Goal: Transaction & Acquisition: Purchase product/service

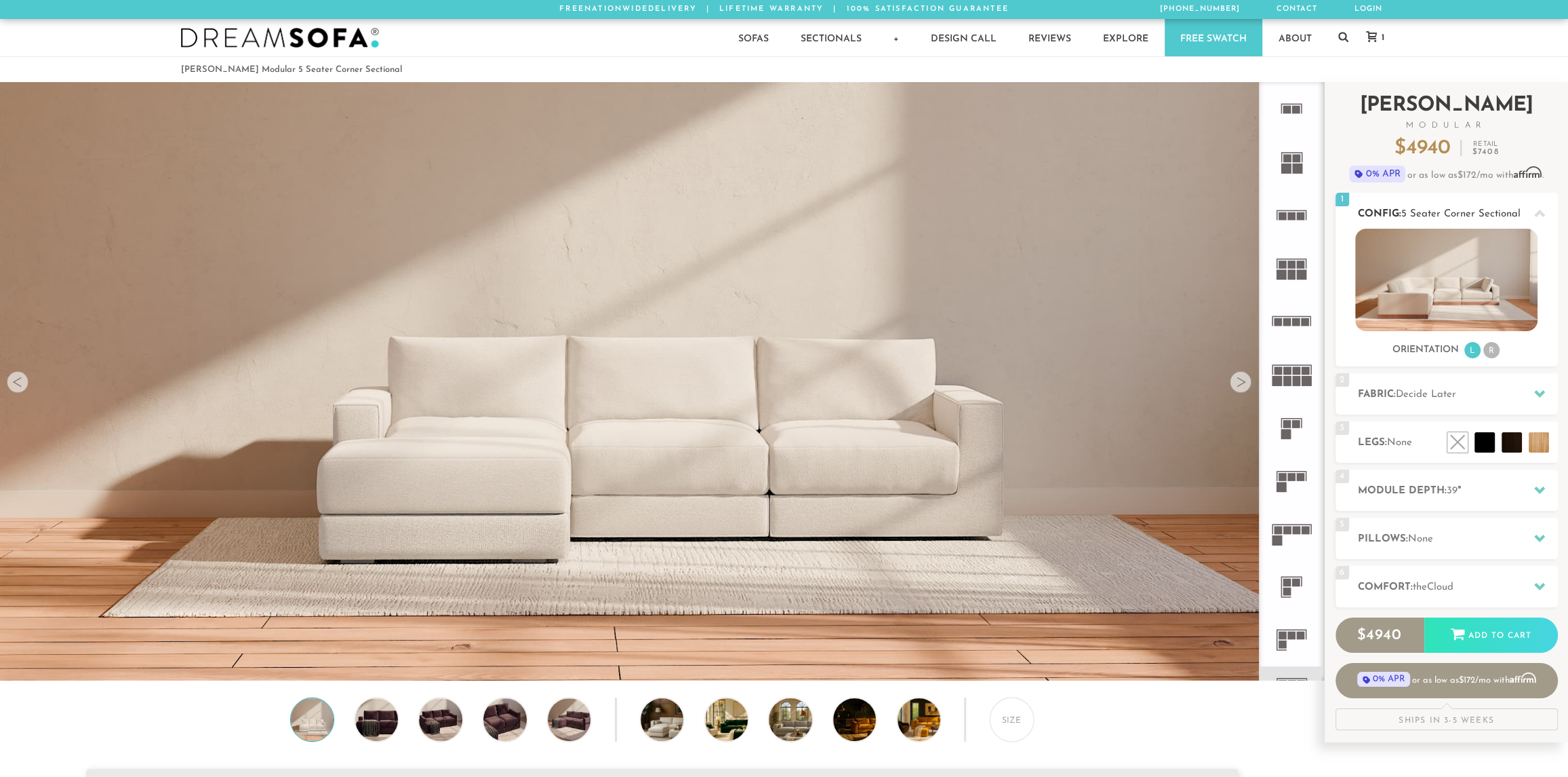
scroll to position [16791, 1558]
click at [1489, 352] on li "R" at bounding box center [1491, 350] width 16 height 16
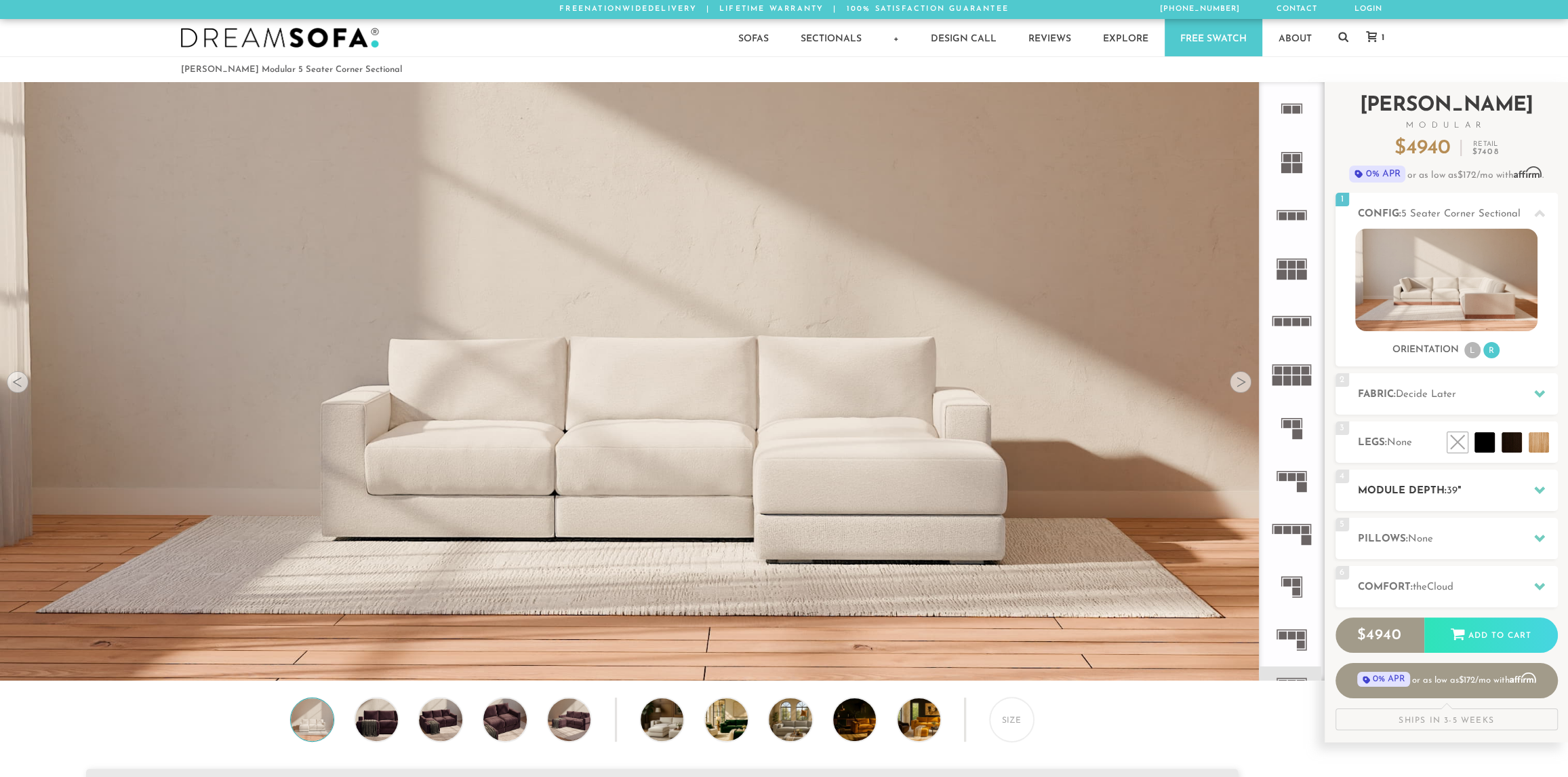
click at [1461, 496] on h2 "Module Depth: 39 "" at bounding box center [1457, 491] width 200 height 15
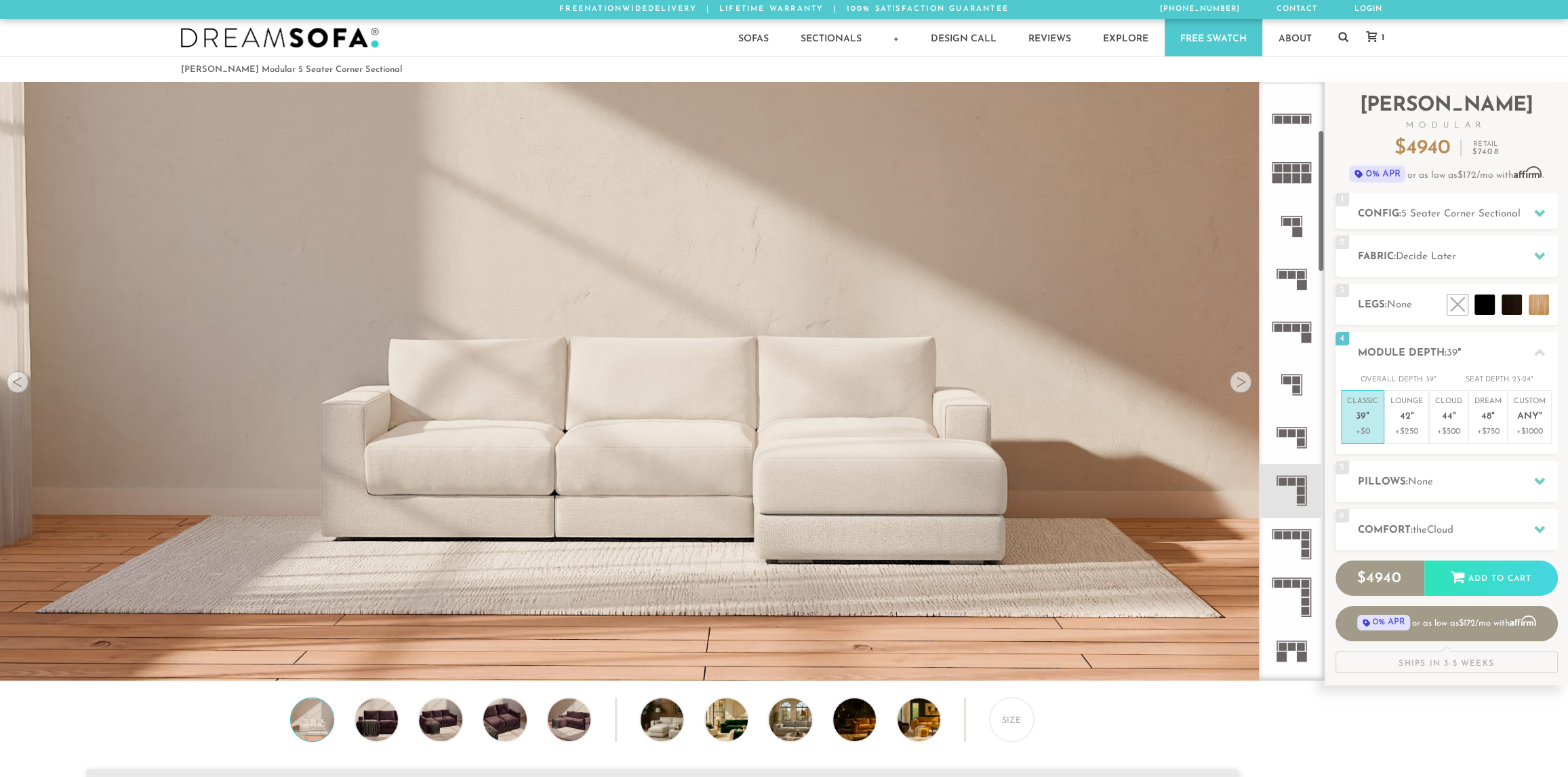
scroll to position [203, 0]
click at [1298, 482] on rect at bounding box center [1301, 480] width 8 height 8
click at [1296, 536] on rect at bounding box center [1297, 534] width 8 height 8
click at [1298, 486] on rect at bounding box center [1301, 490] width 8 height 8
click at [1237, 384] on div at bounding box center [1240, 382] width 22 height 22
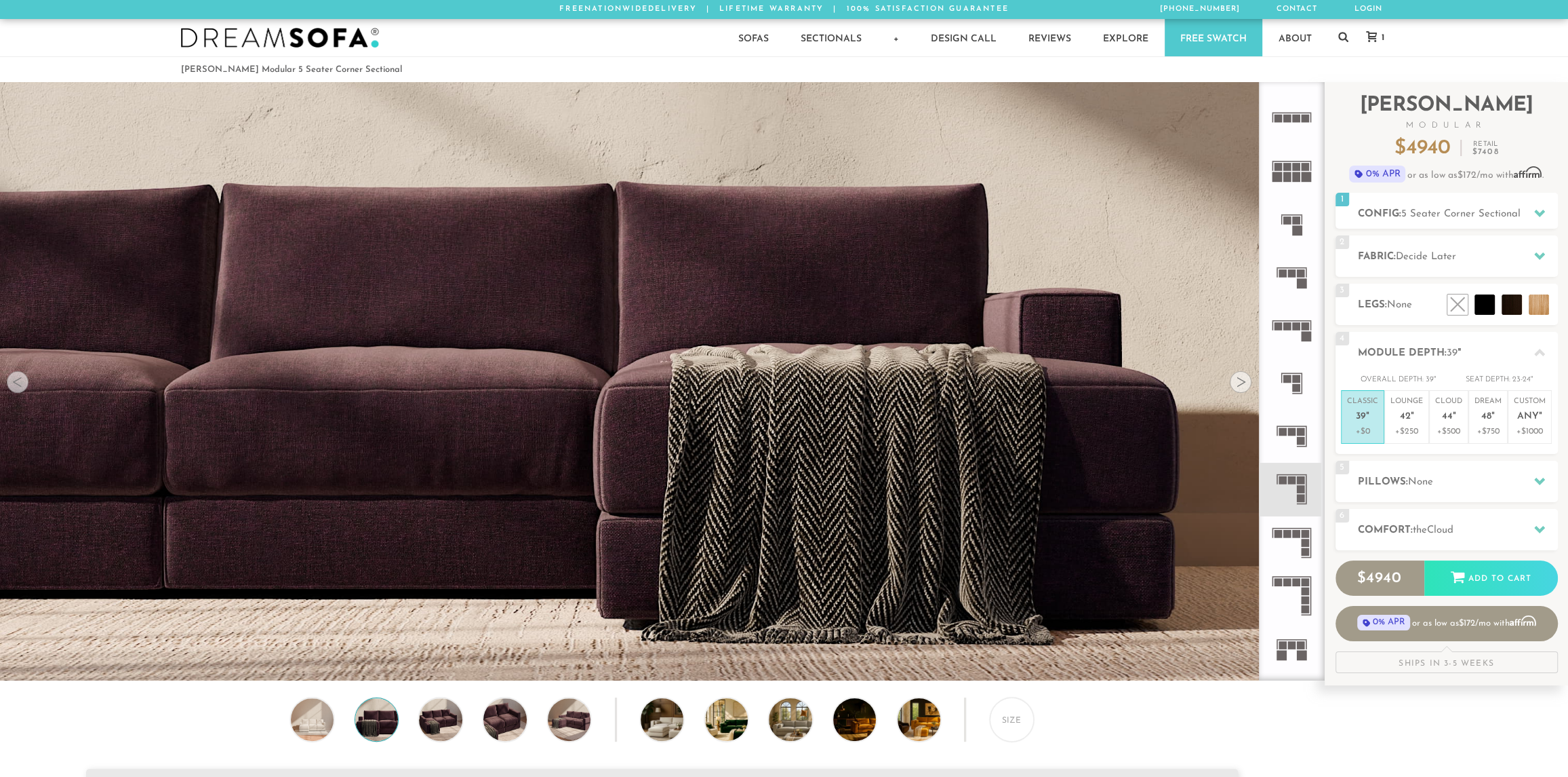
click at [1237, 384] on div at bounding box center [1240, 382] width 22 height 22
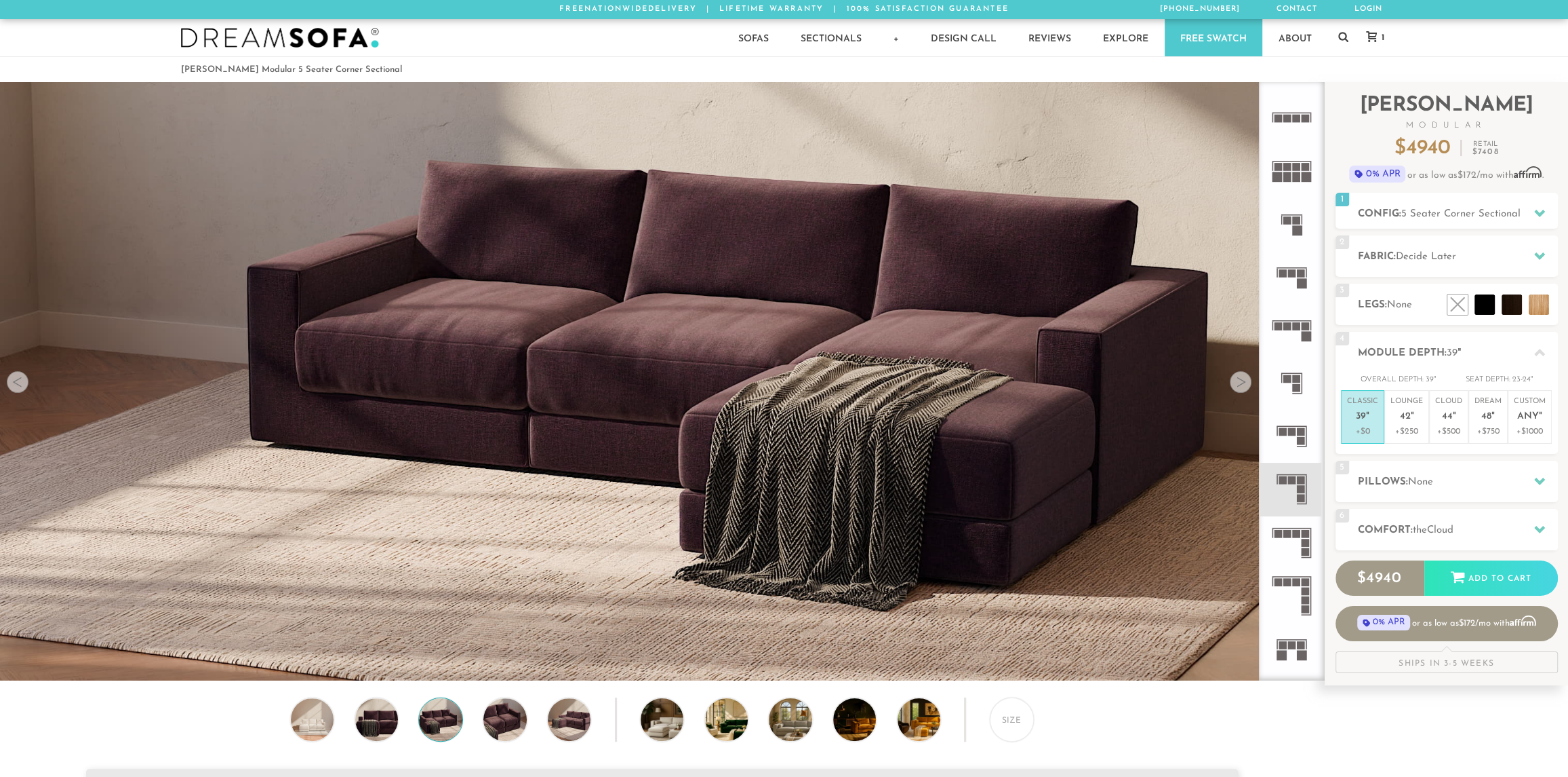
click at [1237, 384] on div at bounding box center [1240, 382] width 22 height 22
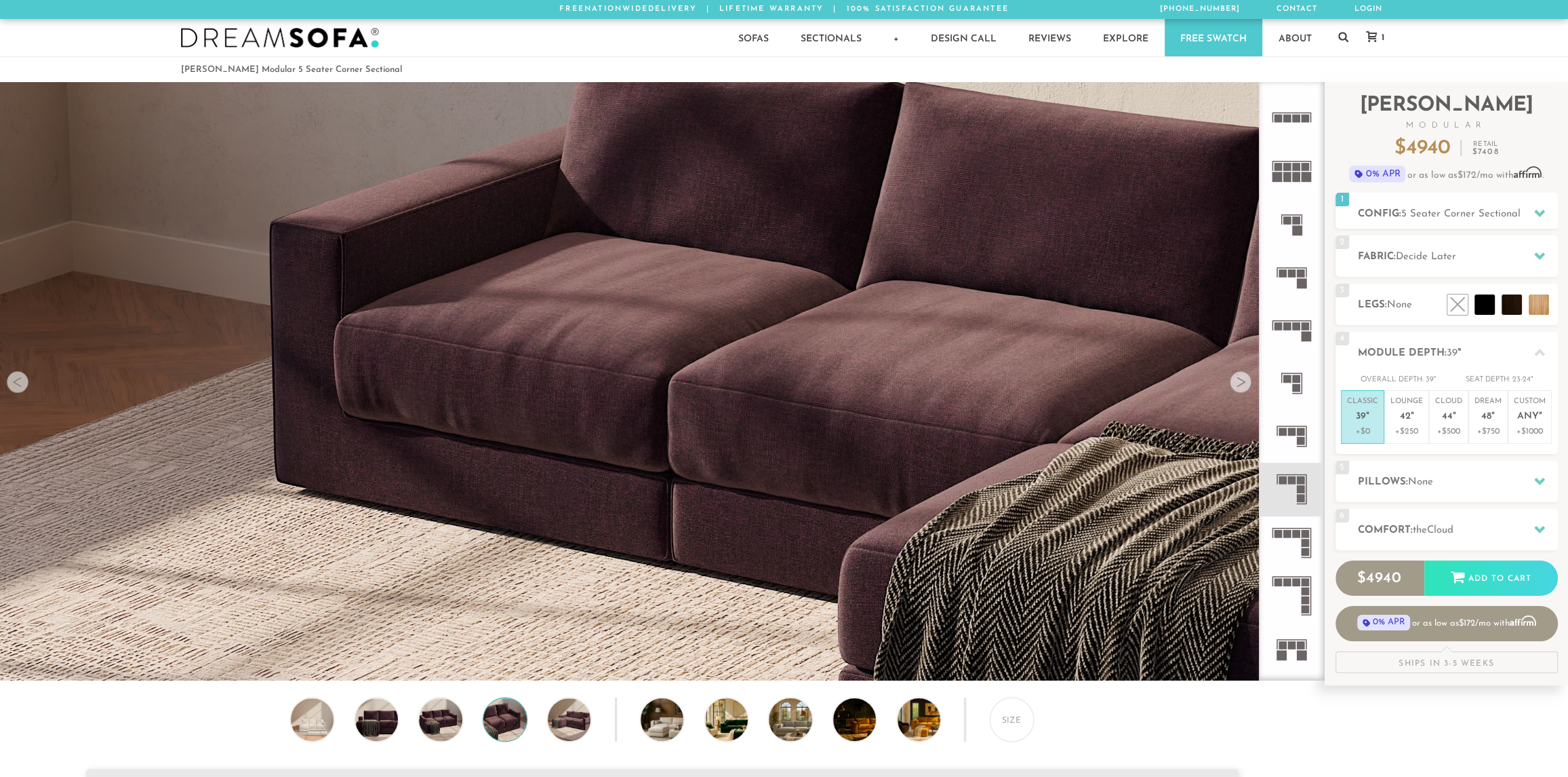
click at [1237, 384] on div at bounding box center [1240, 382] width 22 height 22
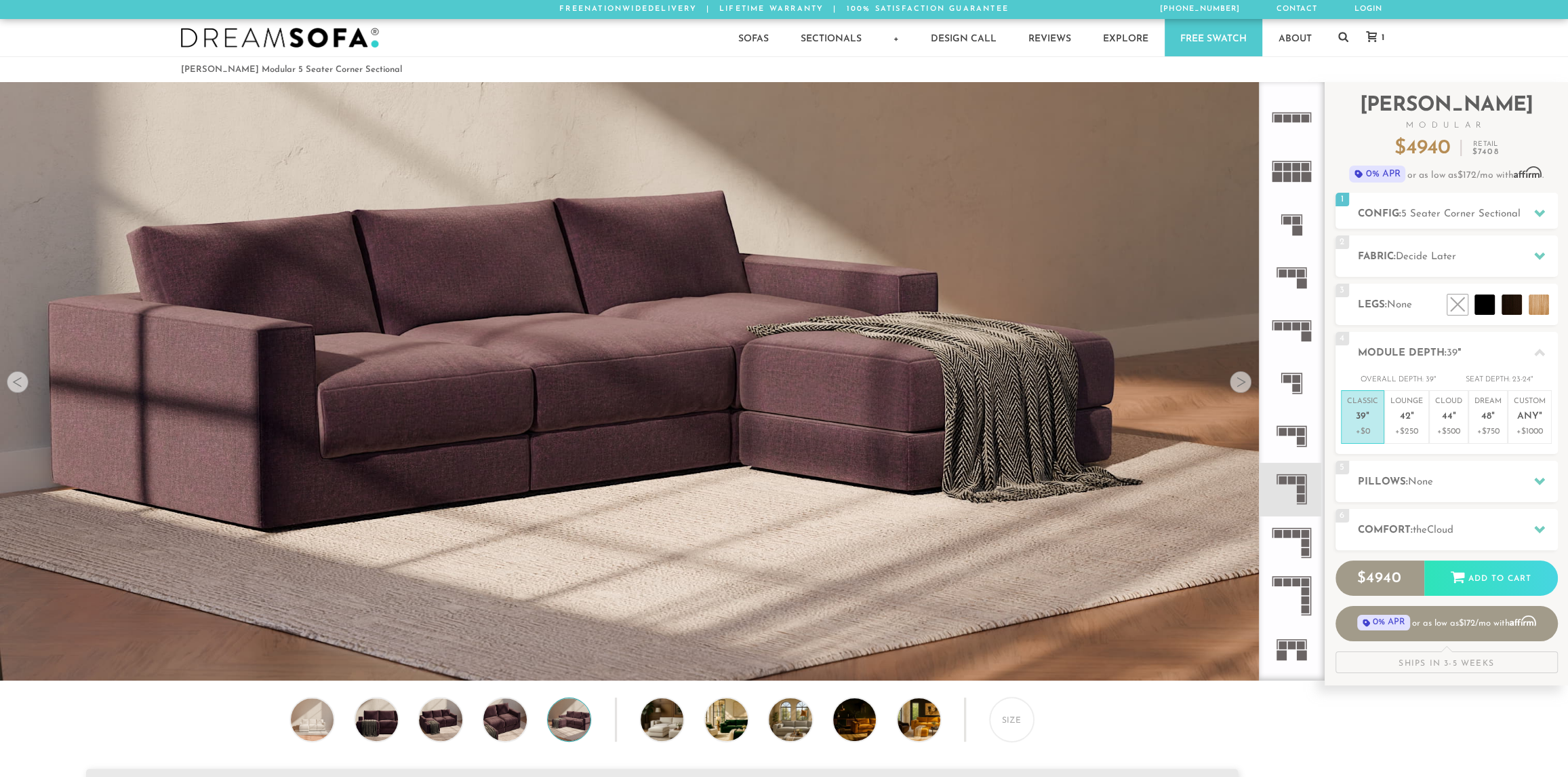
click at [1237, 384] on div at bounding box center [1240, 382] width 22 height 22
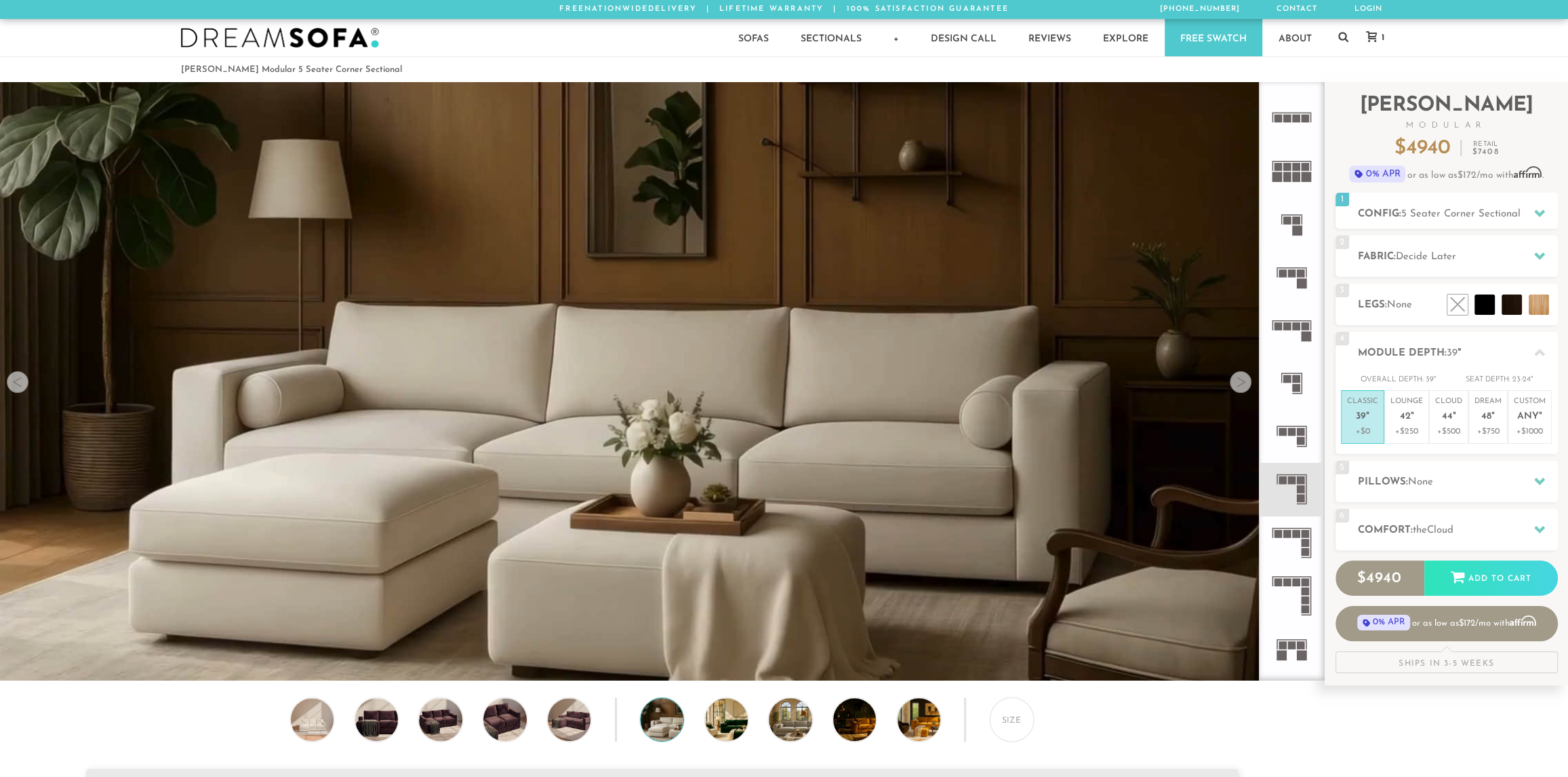
click at [1237, 384] on div at bounding box center [1240, 382] width 22 height 22
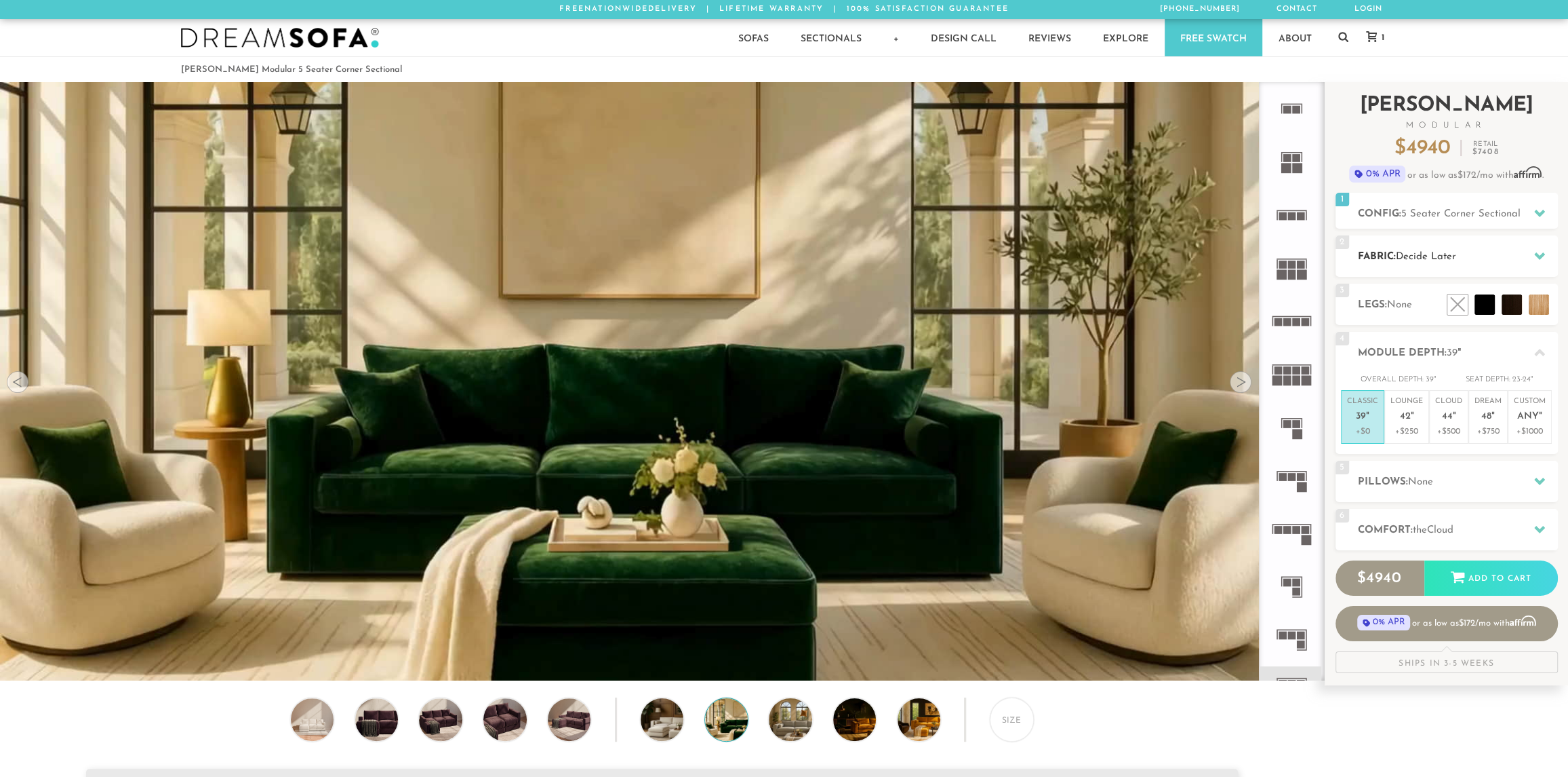
click at [1419, 258] on span "Decide Later" at bounding box center [1426, 256] width 61 height 10
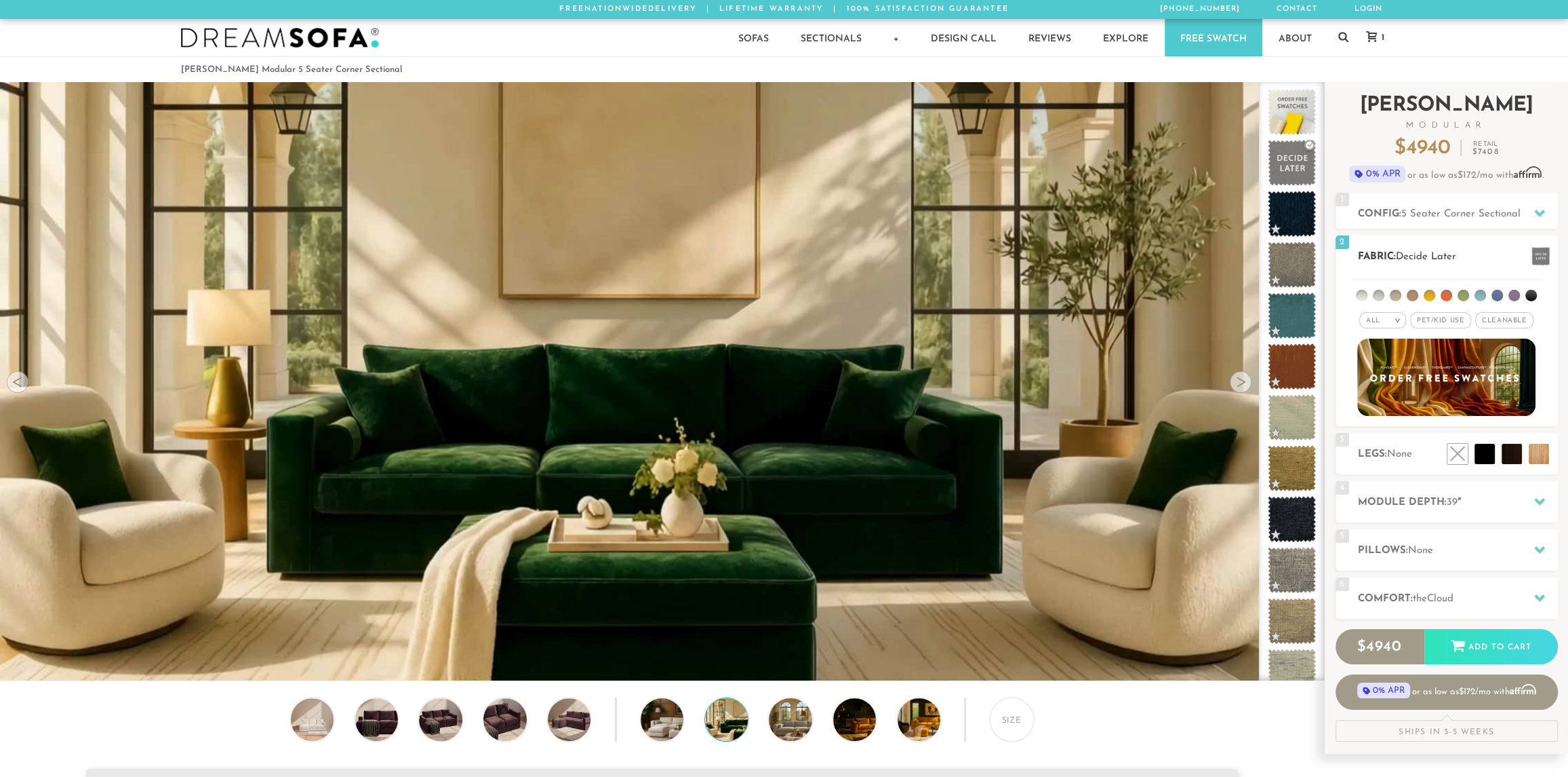
click at [1391, 322] on div "All >" at bounding box center [1382, 320] width 47 height 16
click at [1434, 315] on span "Pet/Kid Use x" at bounding box center [1441, 320] width 61 height 16
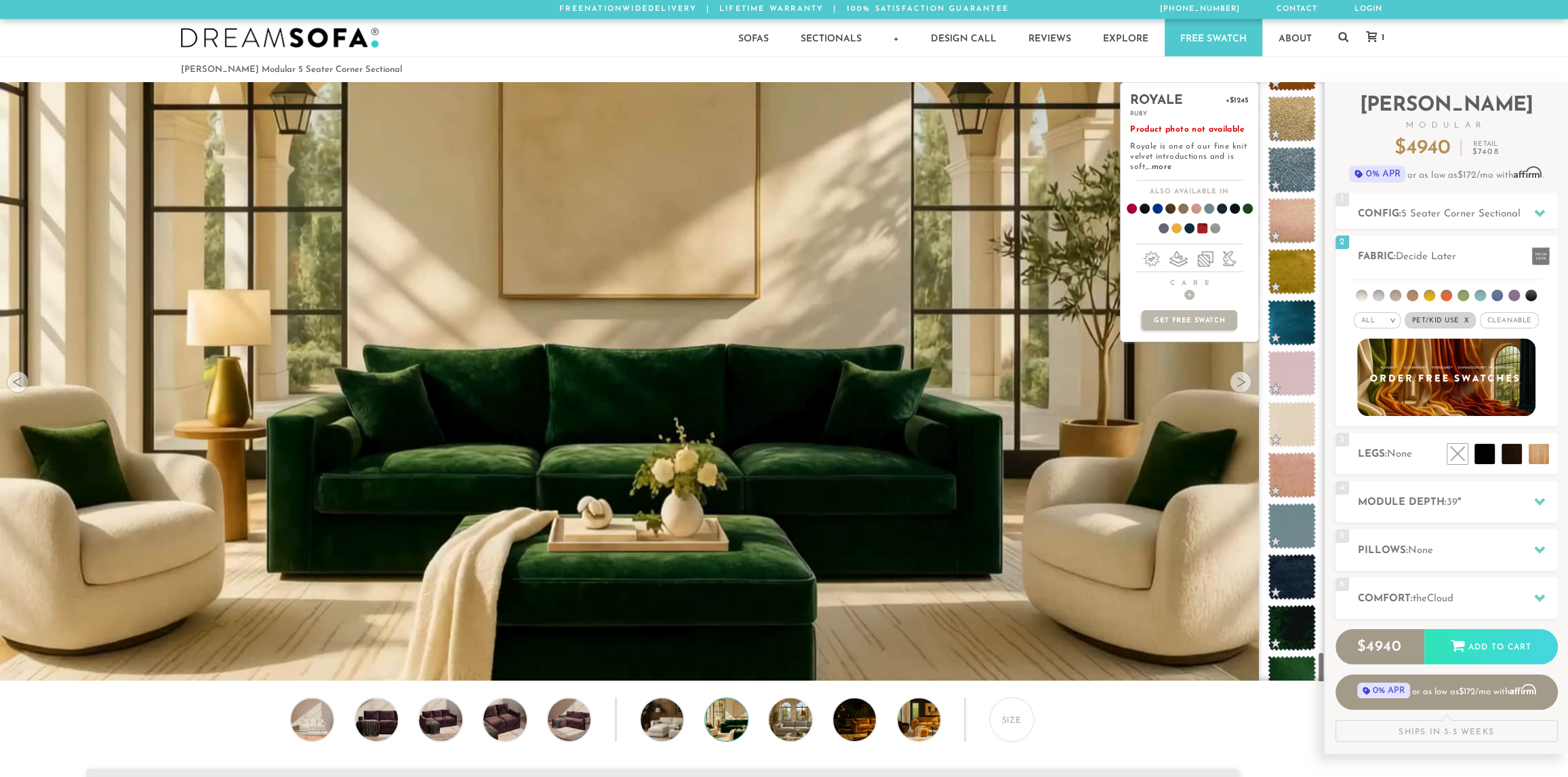
scroll to position [10189, 0]
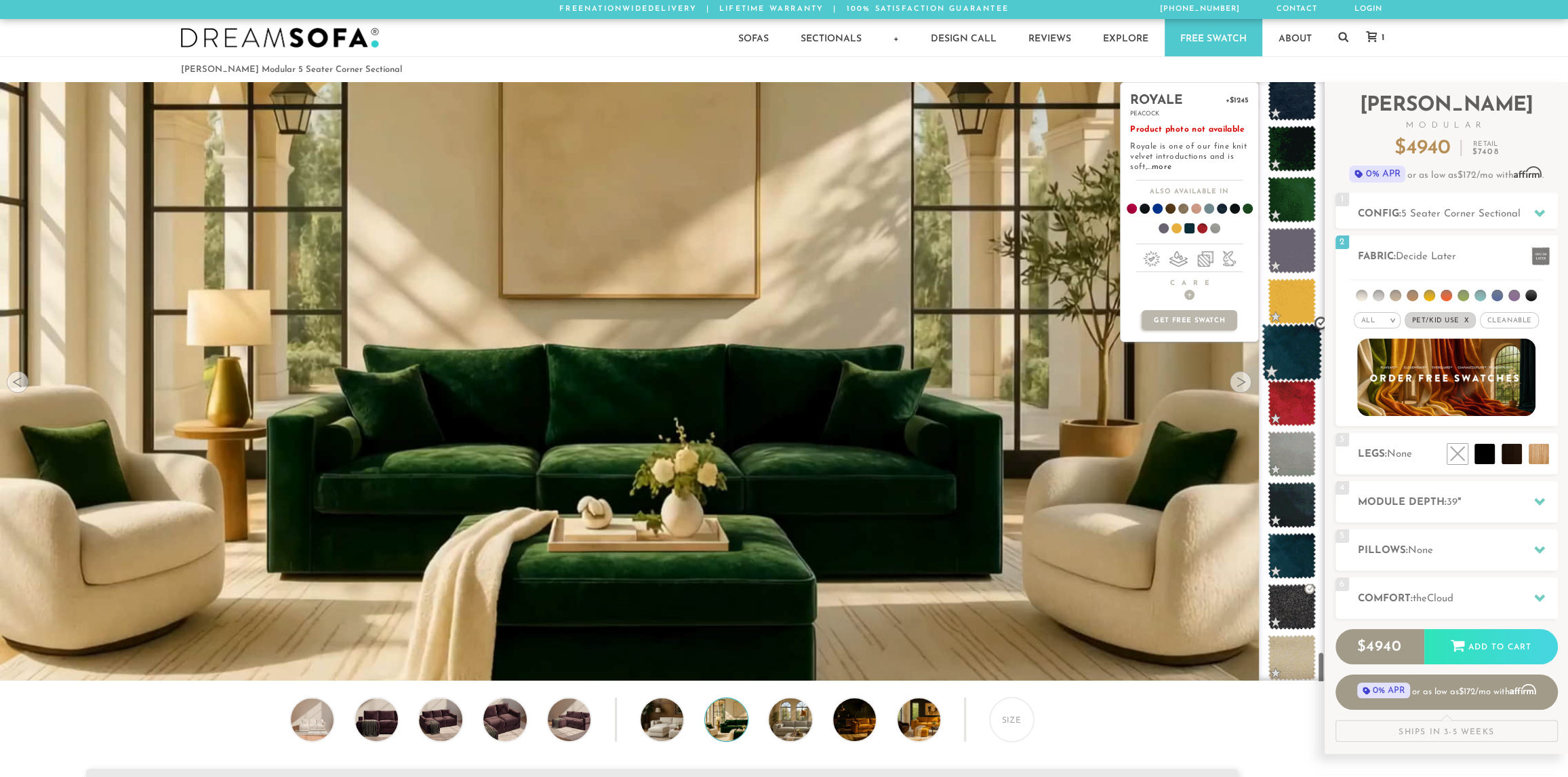
click at [1295, 348] on span at bounding box center [1292, 352] width 61 height 58
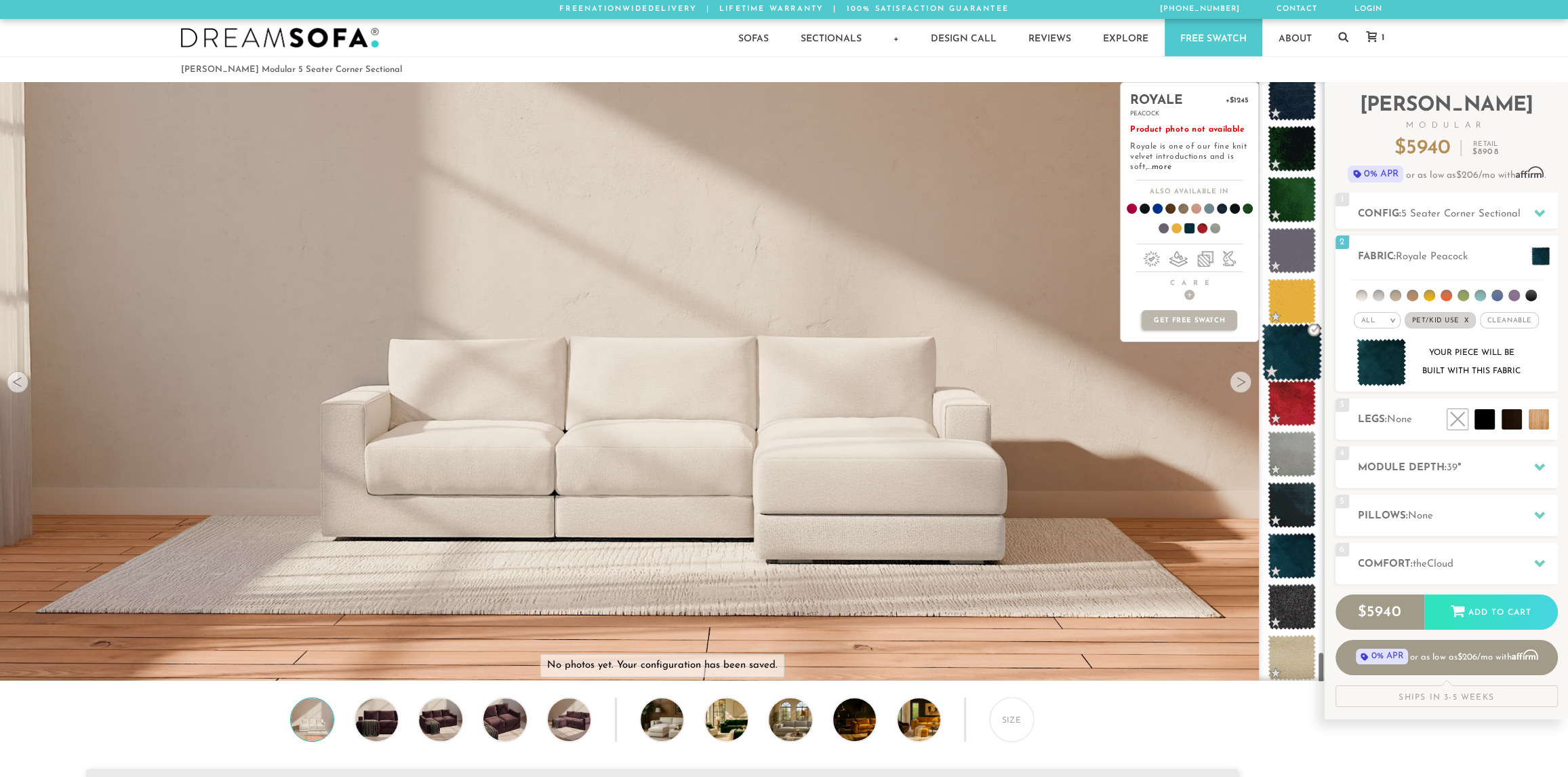
click at [1295, 352] on span at bounding box center [1292, 352] width 61 height 58
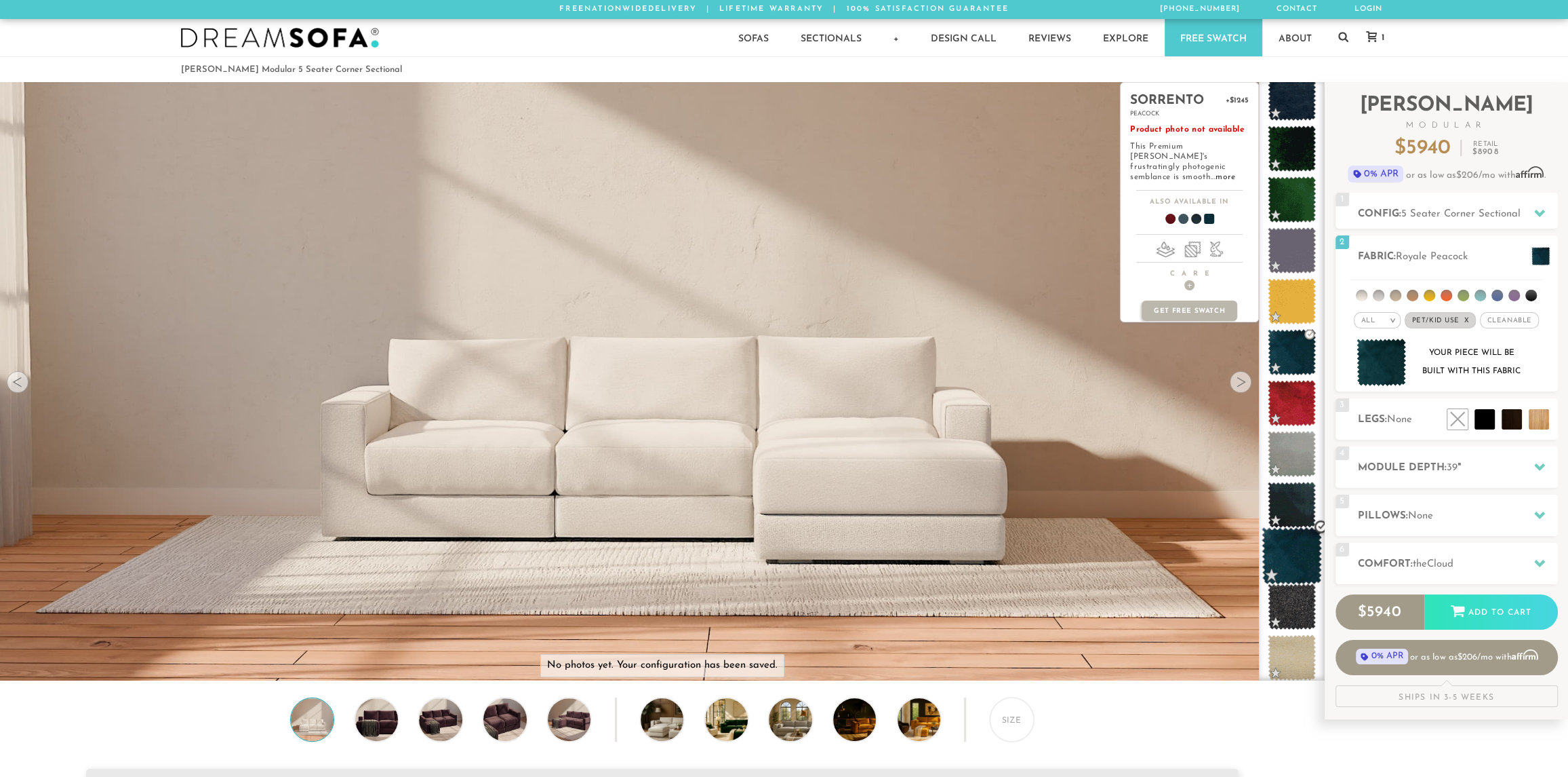
click at [1297, 556] on span at bounding box center [1292, 556] width 61 height 58
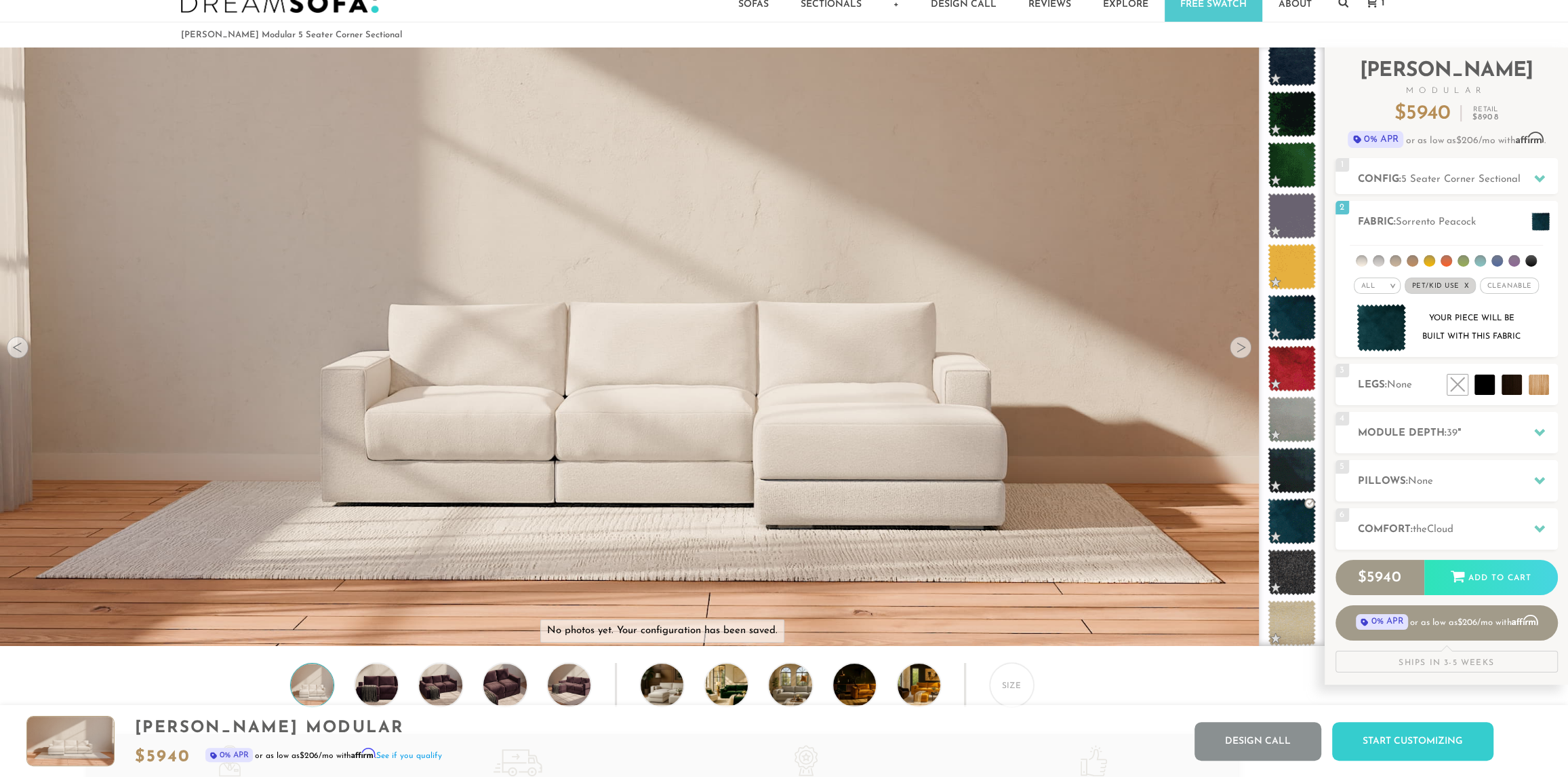
scroll to position [0, 0]
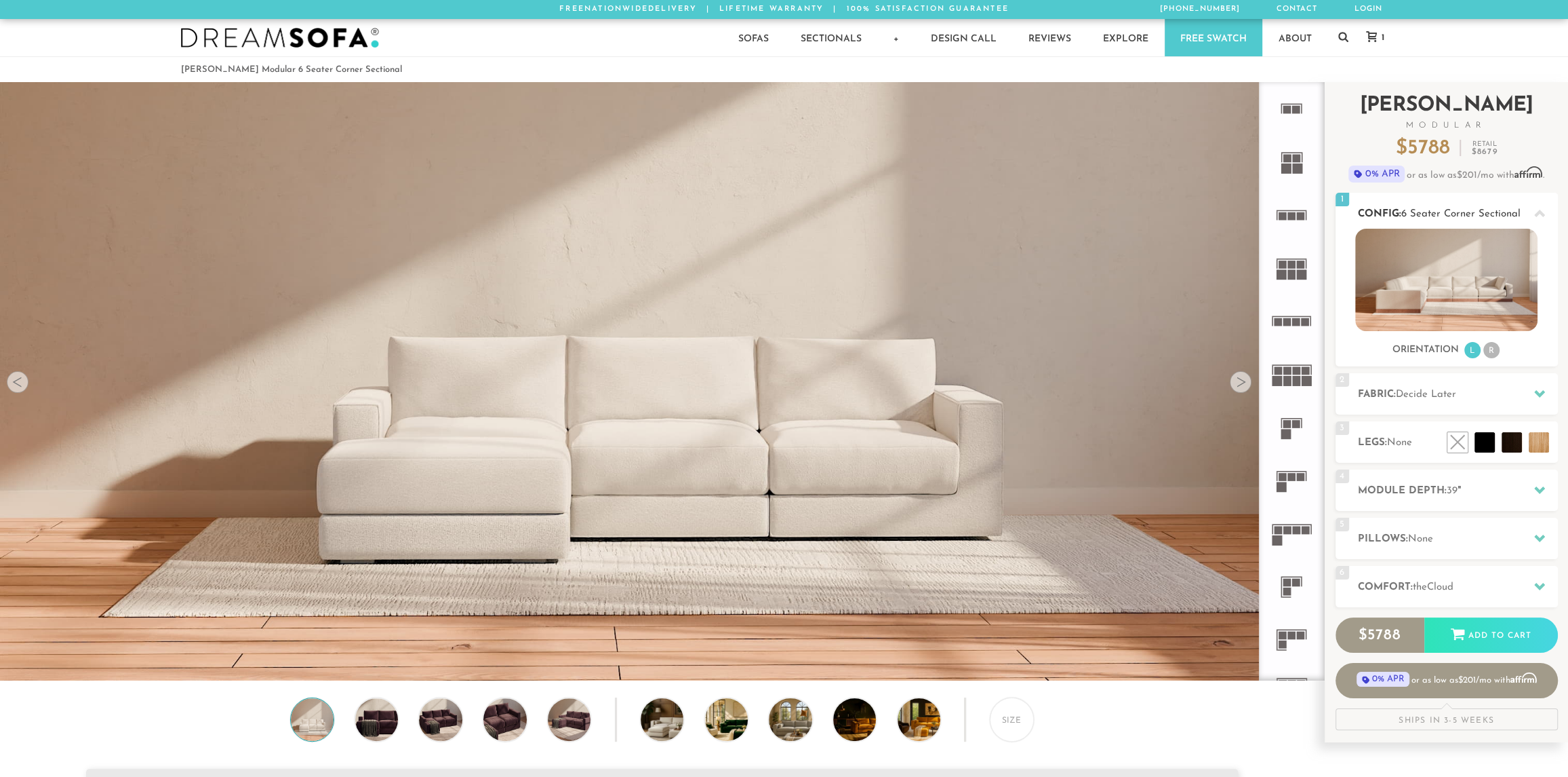
click at [1443, 353] on h3 "Orientation" at bounding box center [1425, 350] width 66 height 13
click at [1493, 350] on li "R" at bounding box center [1491, 350] width 16 height 16
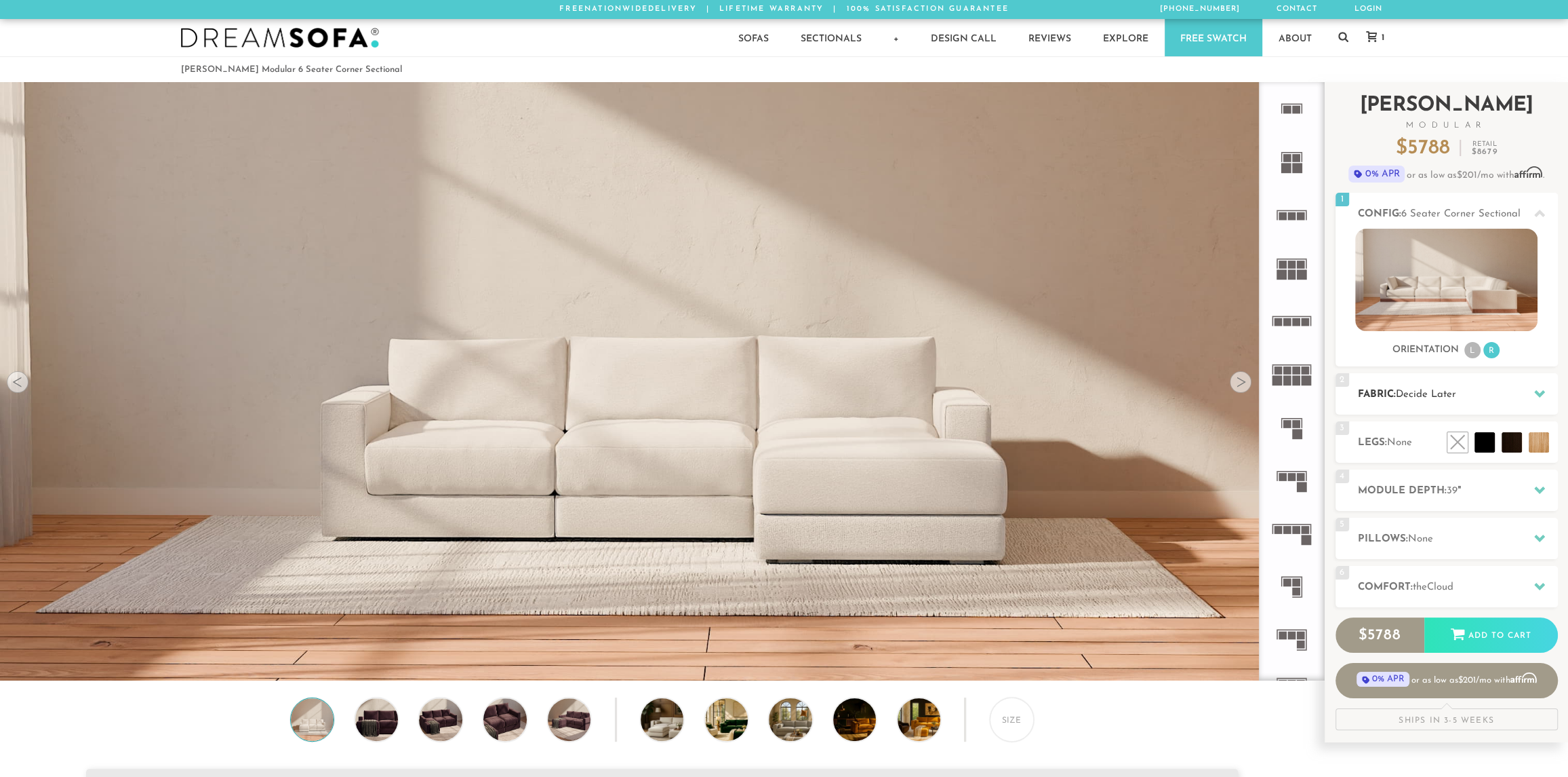
click at [1400, 400] on h2 "Fabric: Decide Later" at bounding box center [1457, 394] width 200 height 15
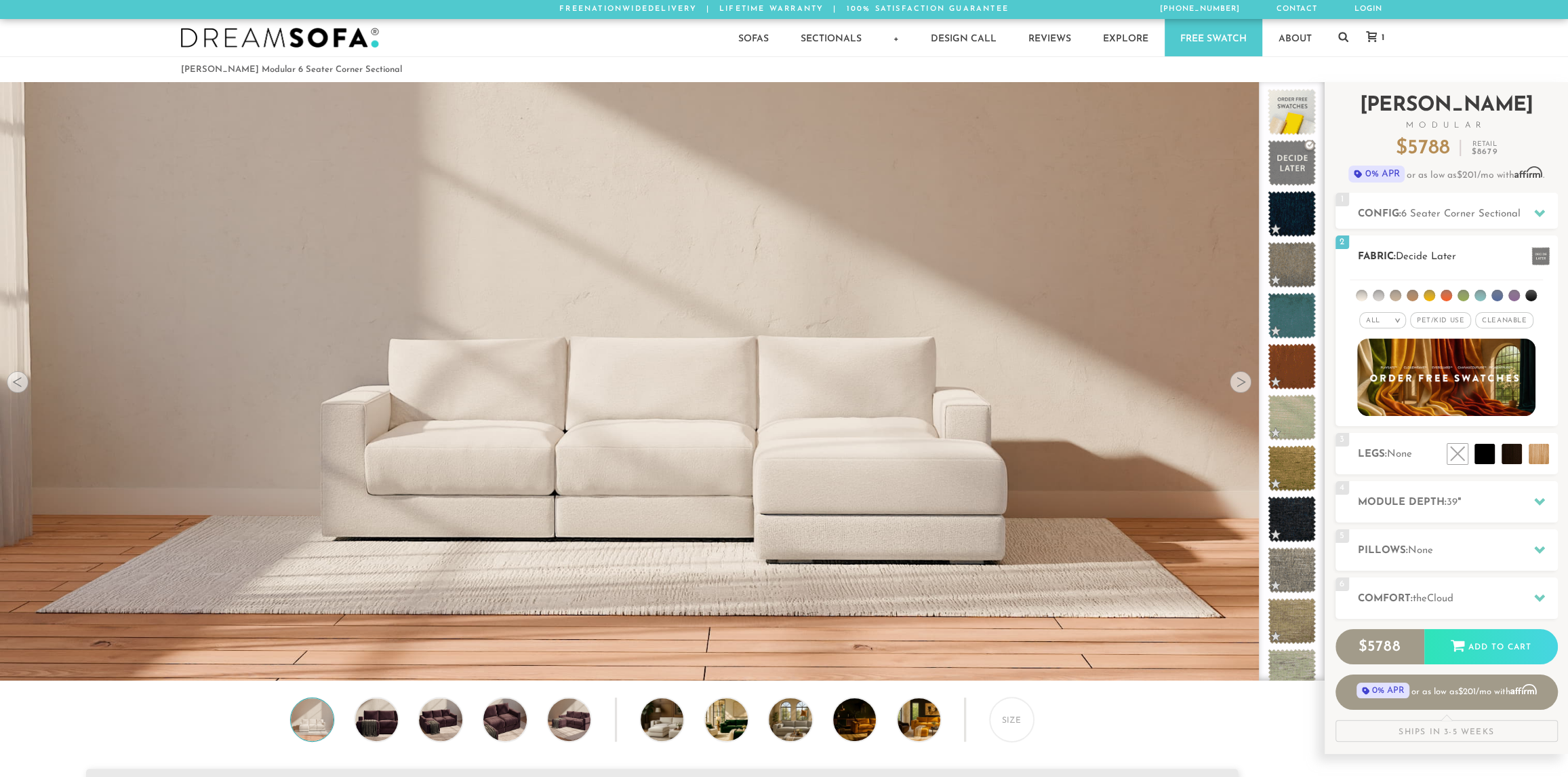
click at [1462, 295] on li at bounding box center [1464, 295] width 12 height 12
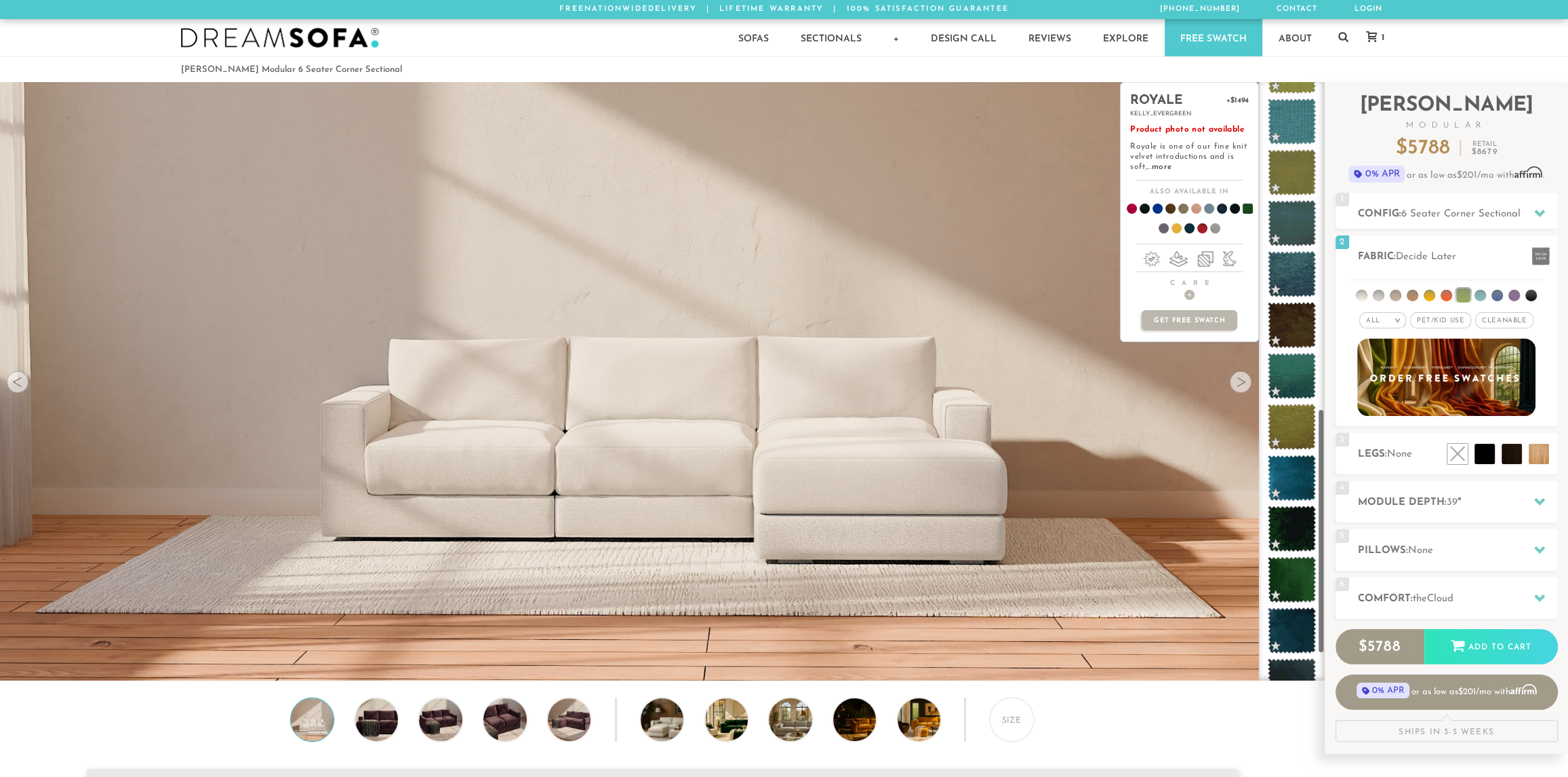
scroll to position [829, 0]
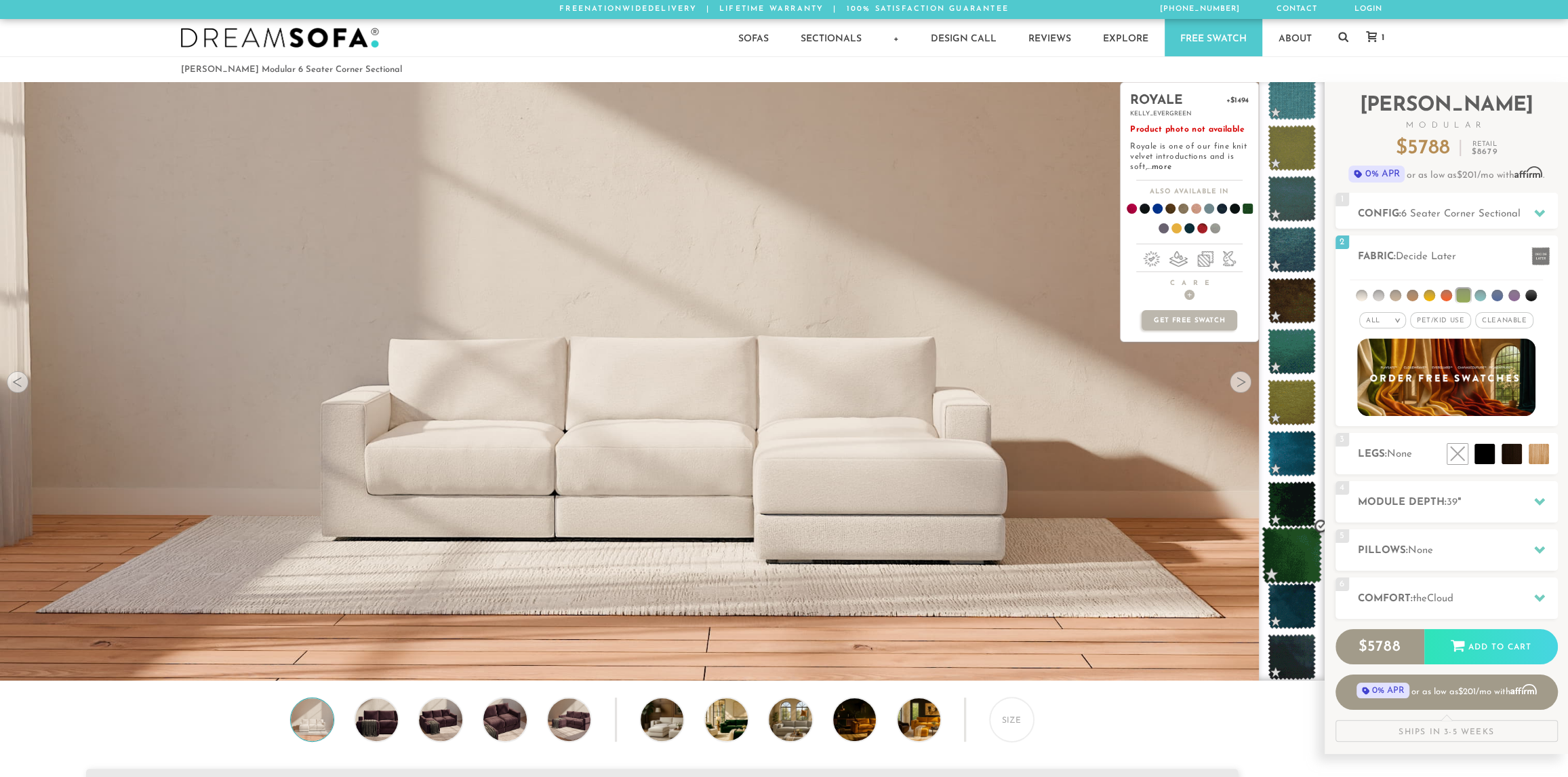
click at [1290, 551] on span at bounding box center [1292, 555] width 61 height 58
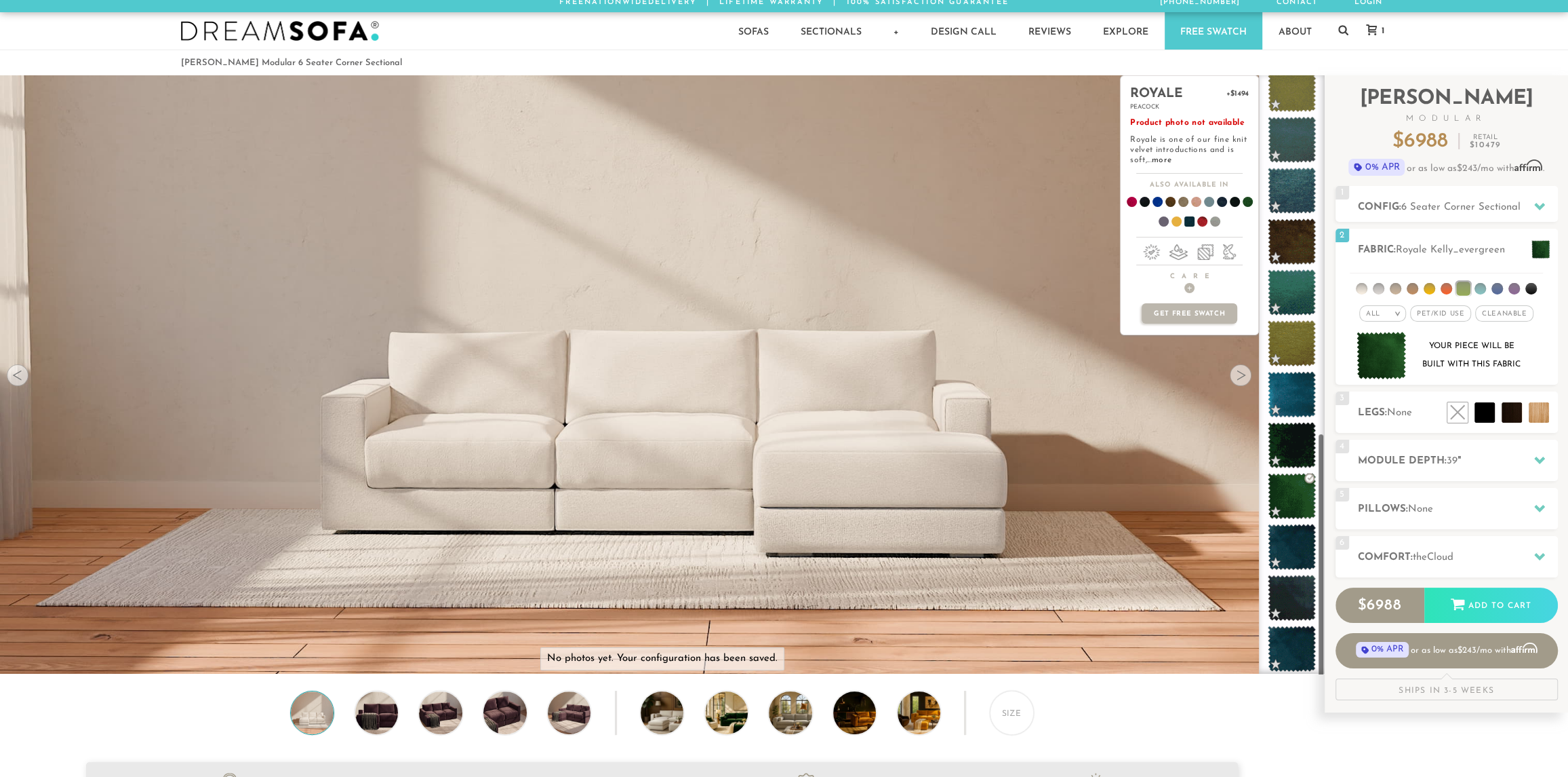
scroll to position [1, 0]
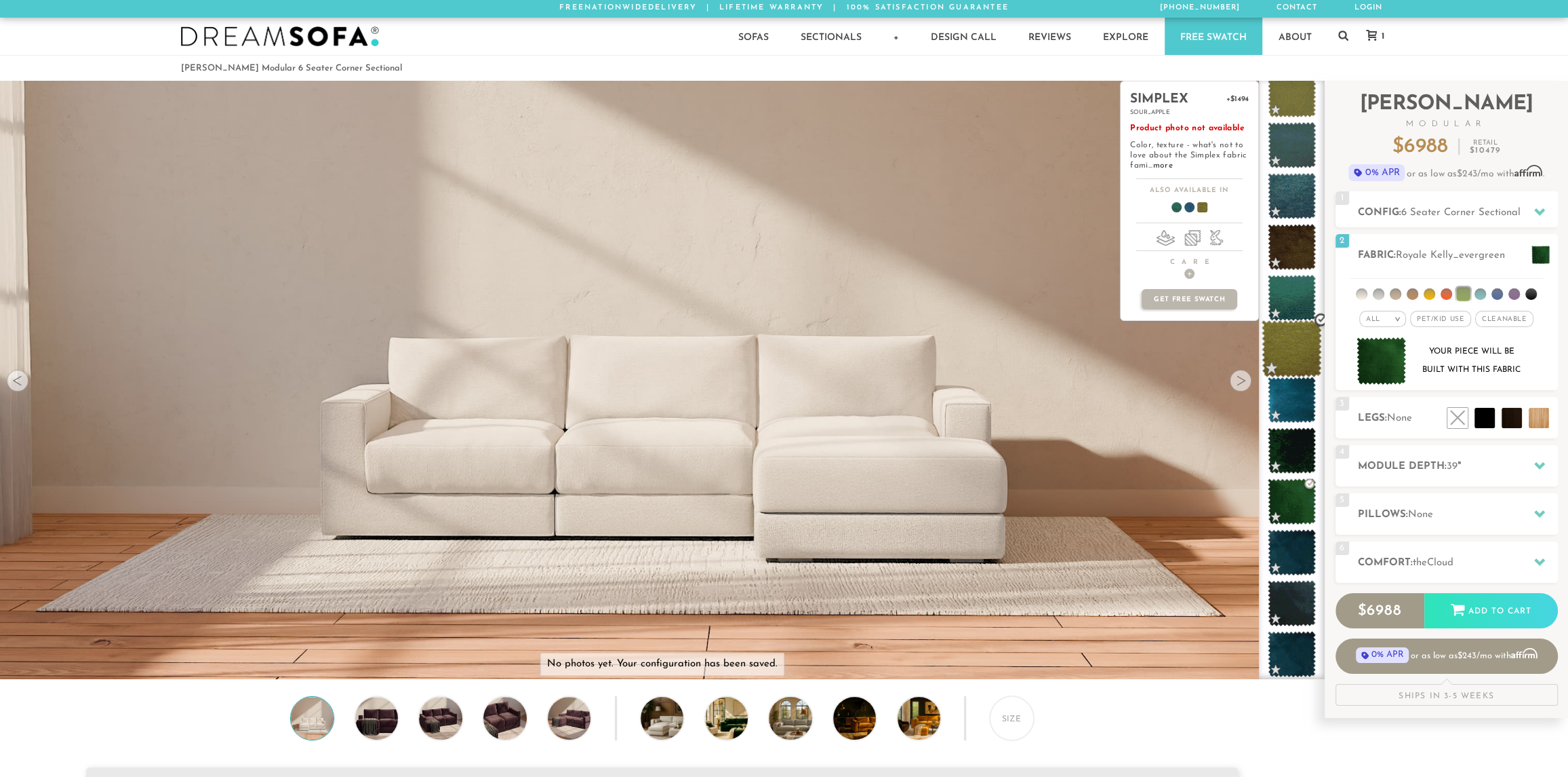
click at [1286, 357] on span at bounding box center [1292, 349] width 61 height 58
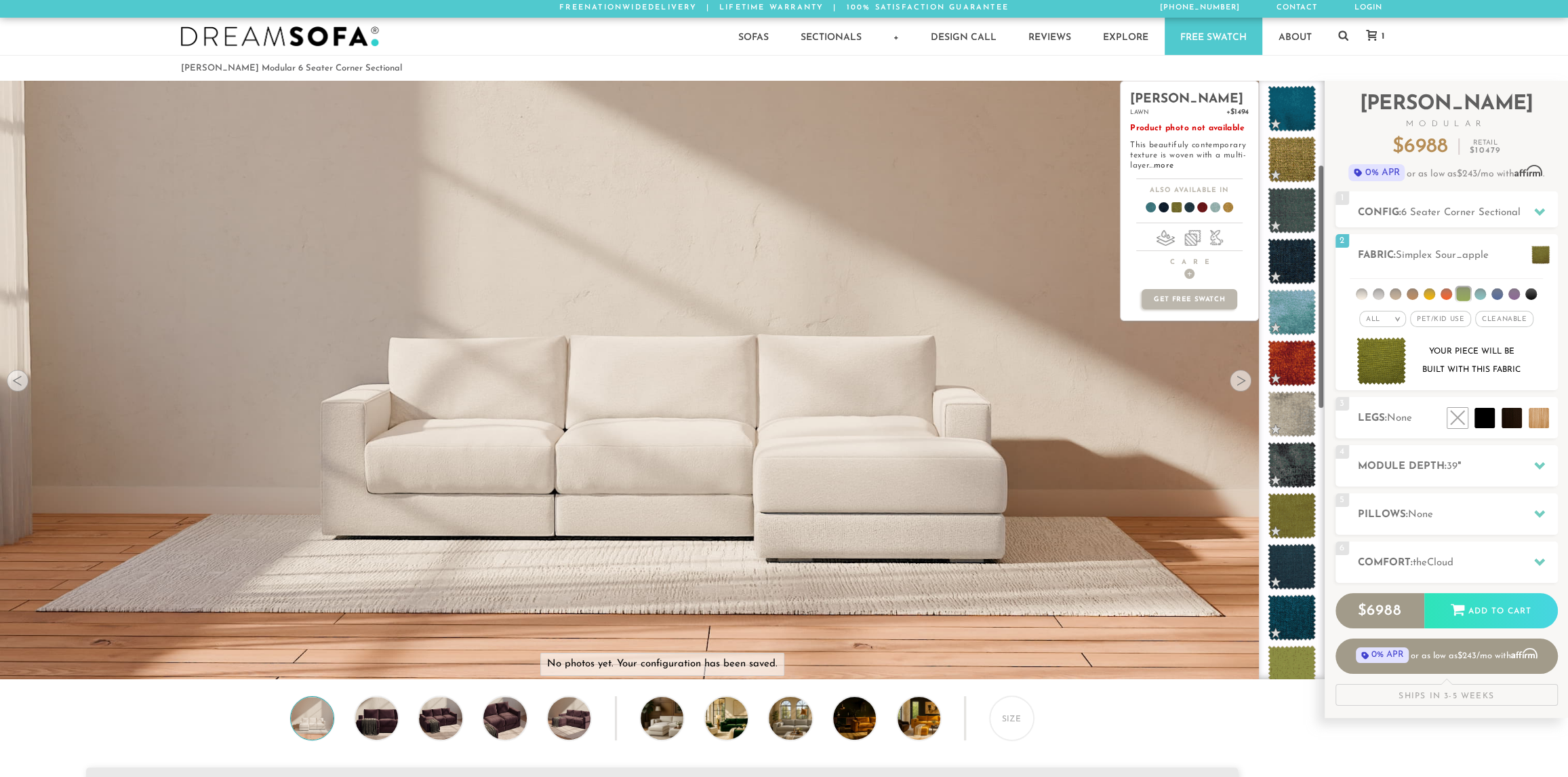
scroll to position [0, 0]
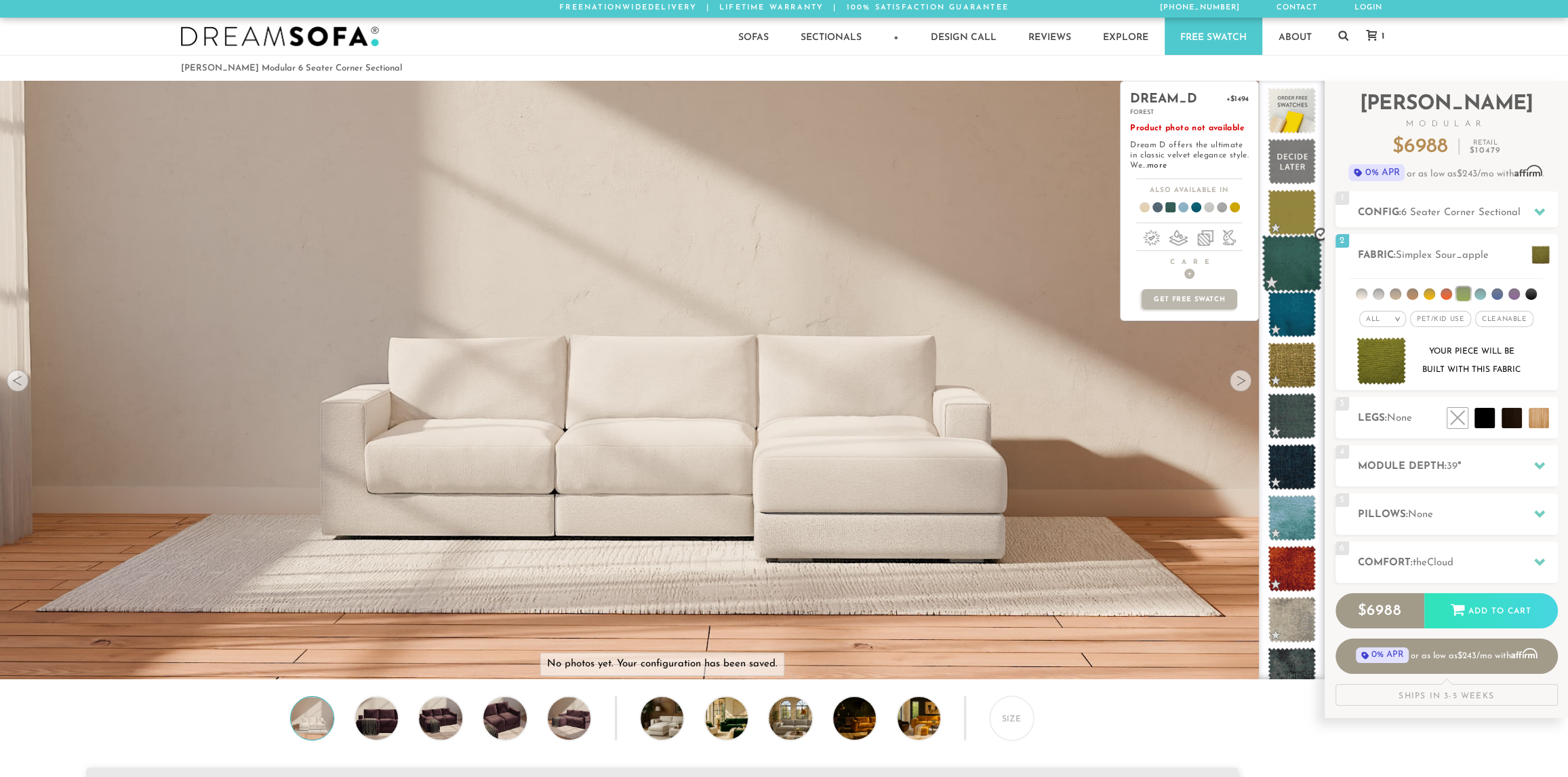
click at [1285, 271] on span at bounding box center [1292, 263] width 61 height 58
click at [1296, 268] on span at bounding box center [1292, 263] width 61 height 58
click at [1289, 264] on span at bounding box center [1292, 263] width 61 height 58
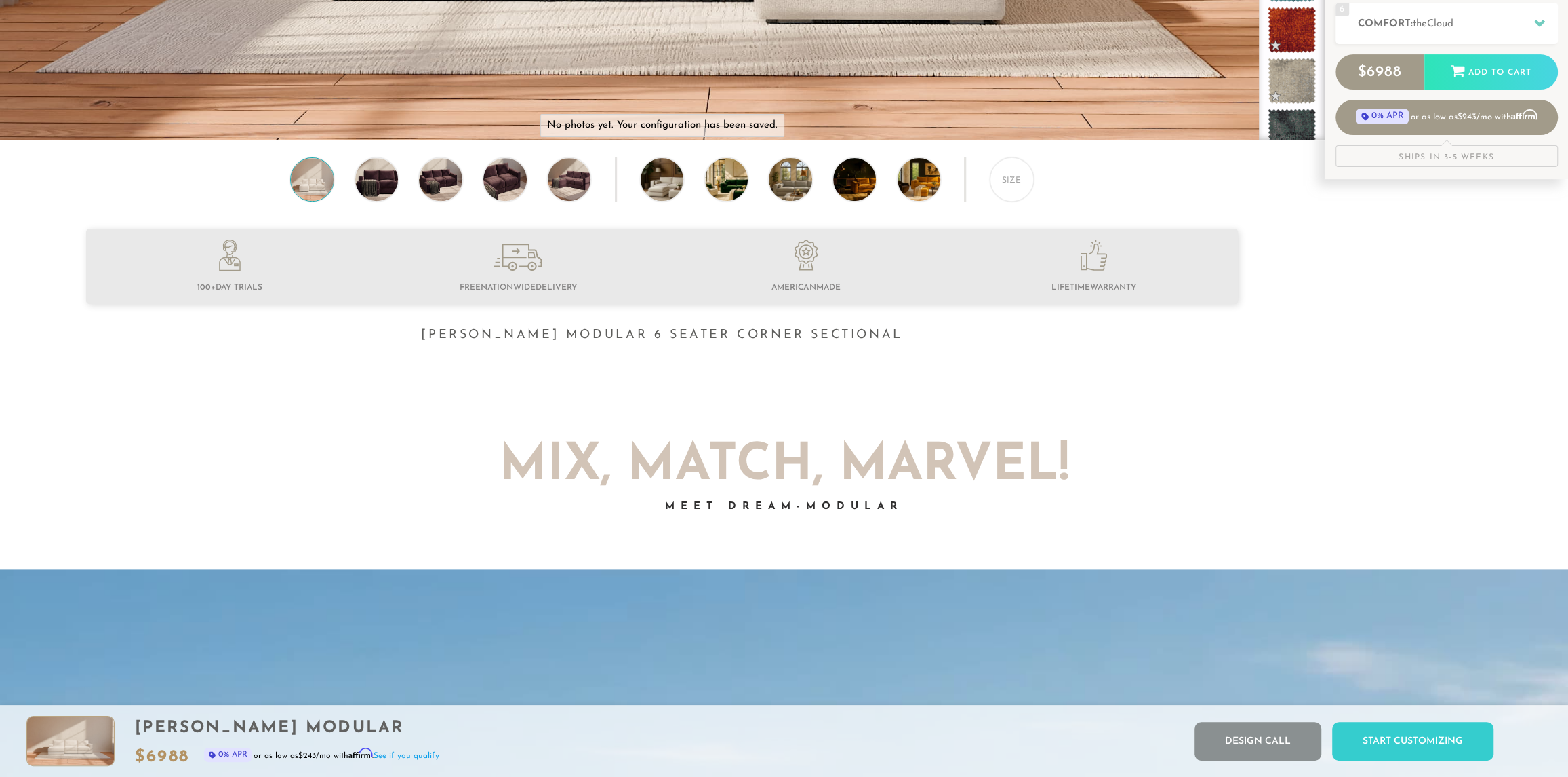
scroll to position [115, 0]
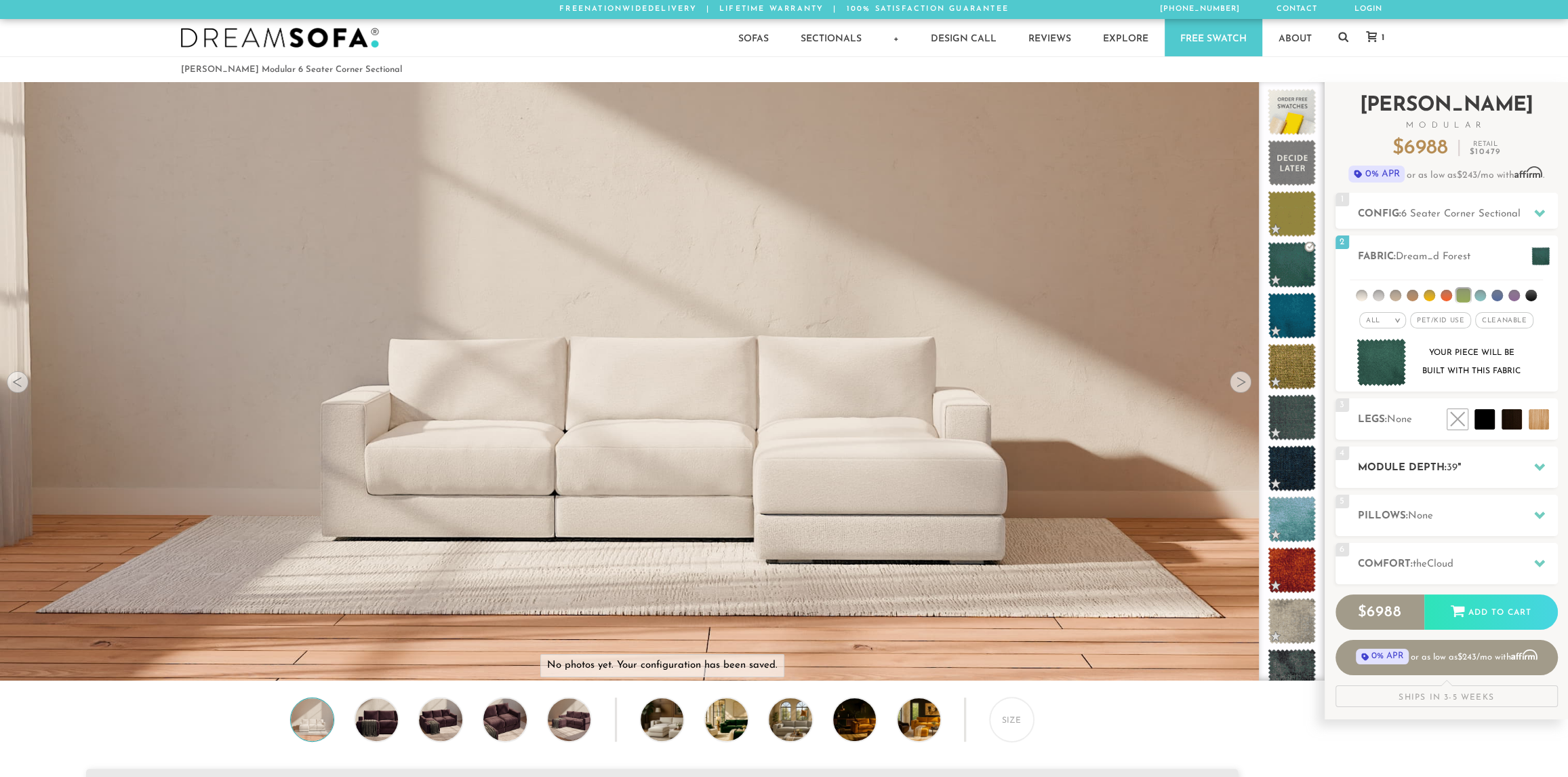
click at [1458, 469] on span "39" at bounding box center [1452, 467] width 11 height 10
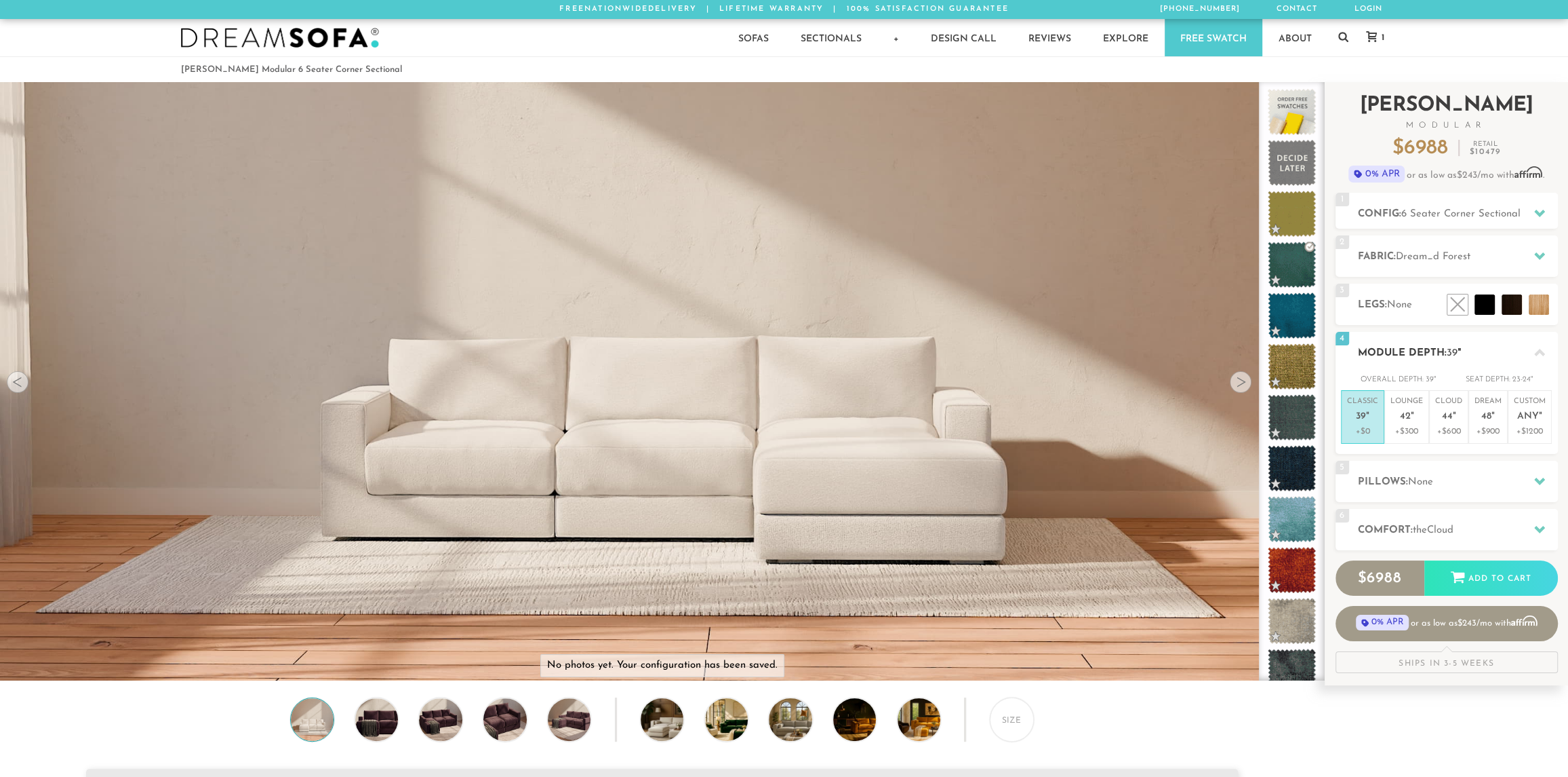
click at [1539, 350] on icon at bounding box center [1540, 352] width 11 height 8
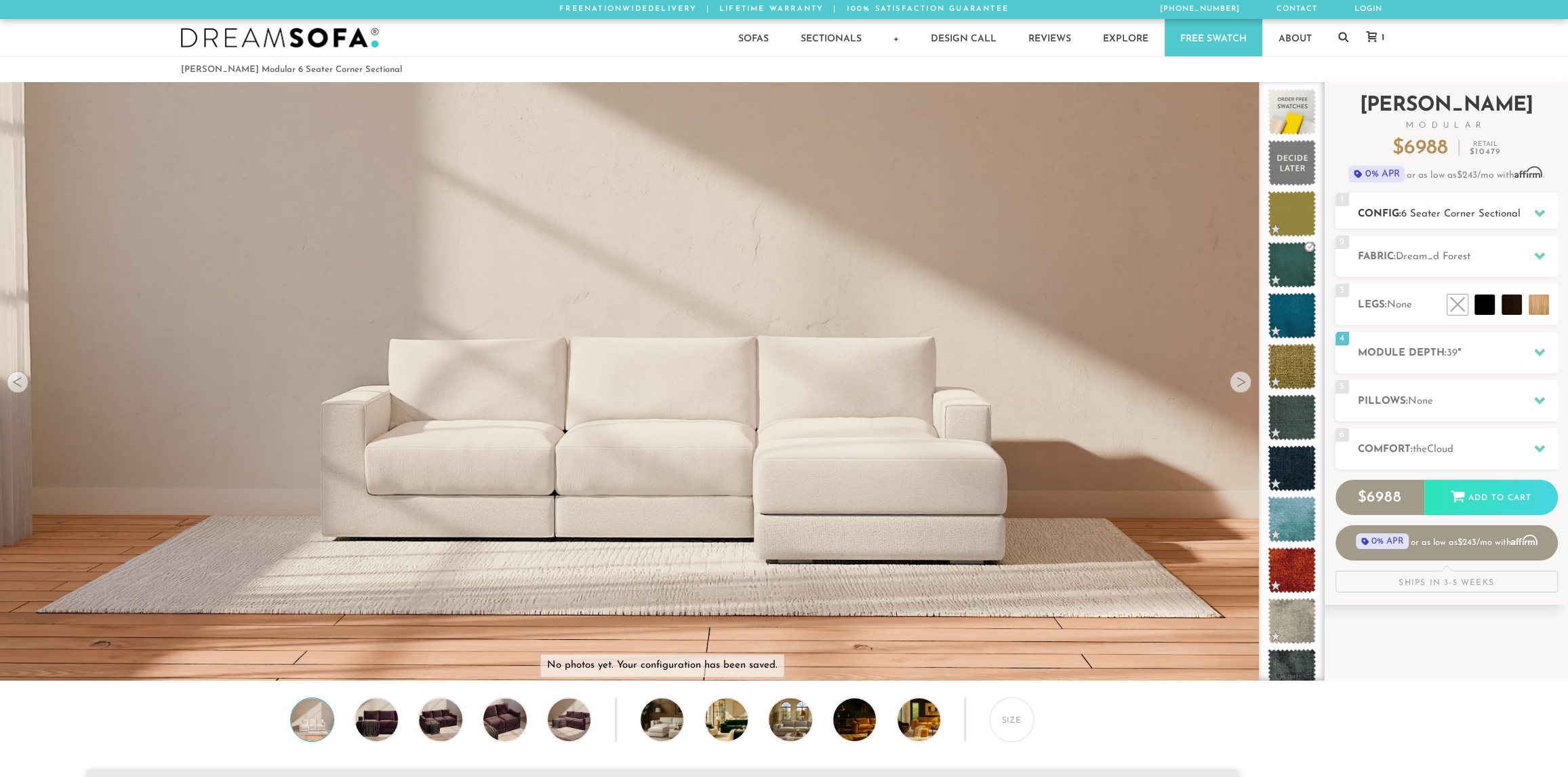
click at [1505, 209] on span "6 Seater Corner Sectional" at bounding box center [1461, 214] width 119 height 10
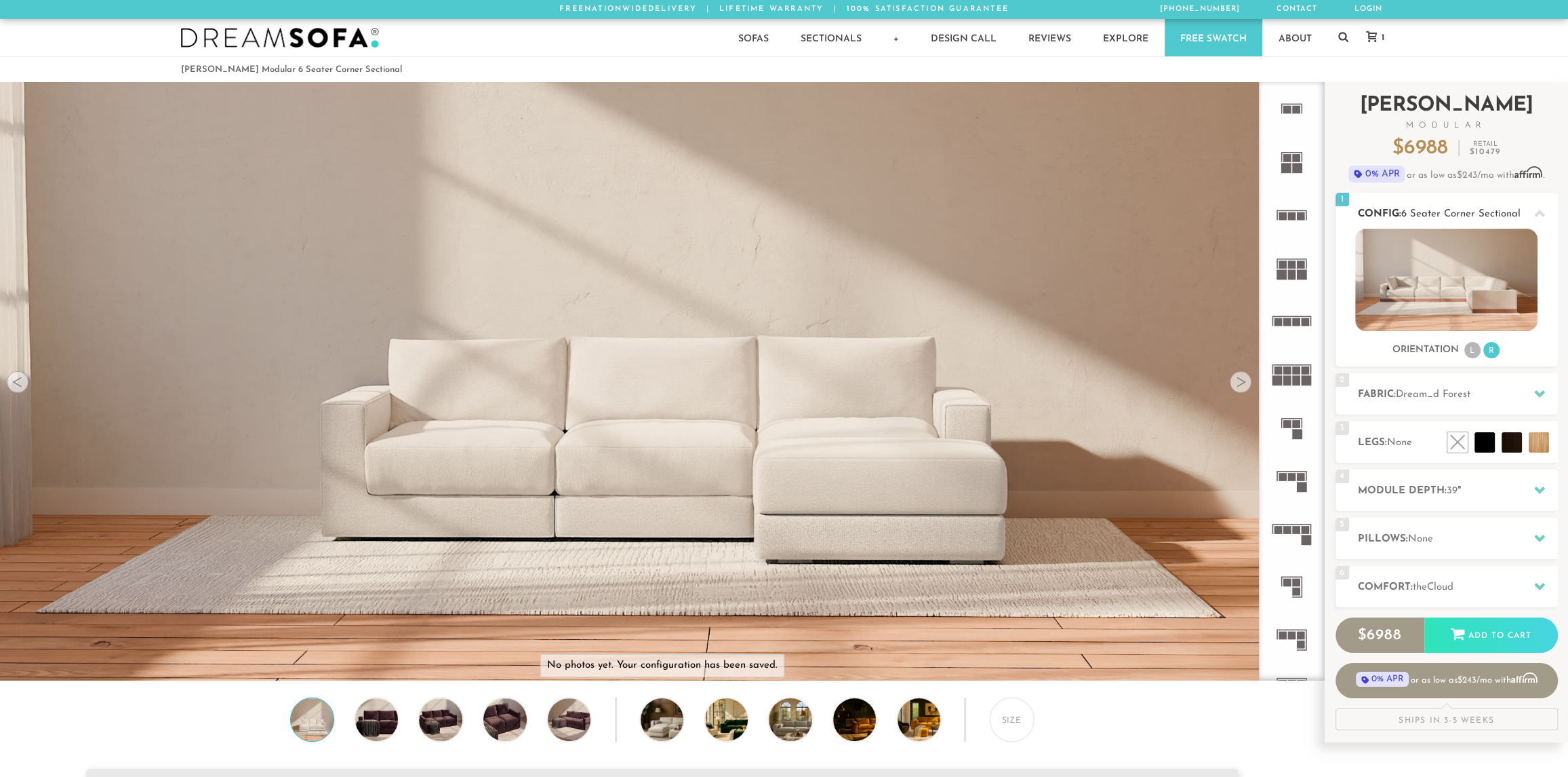
click at [1471, 351] on li "L" at bounding box center [1472, 350] width 16 height 16
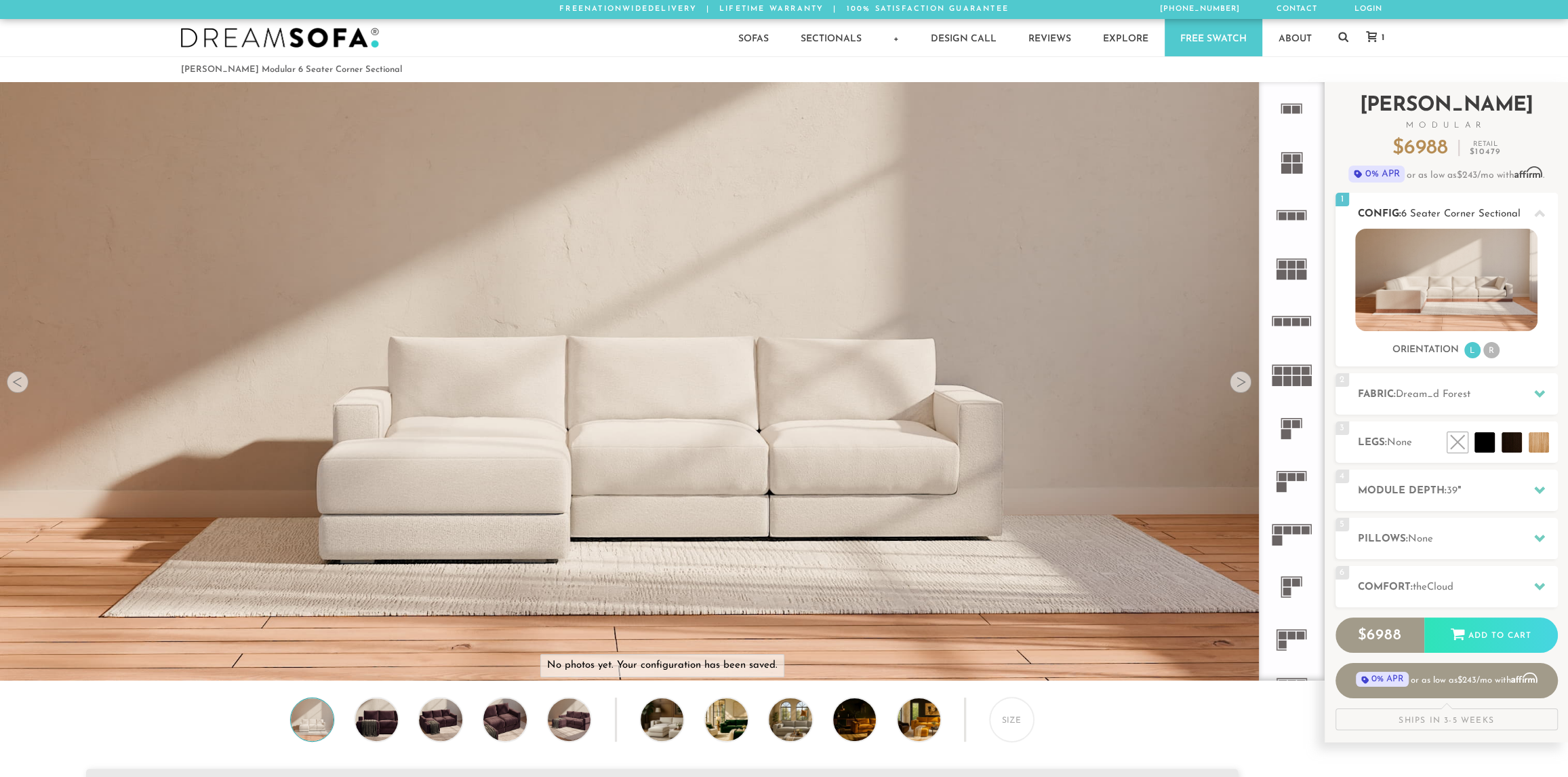
click at [1491, 351] on li "R" at bounding box center [1491, 350] width 16 height 16
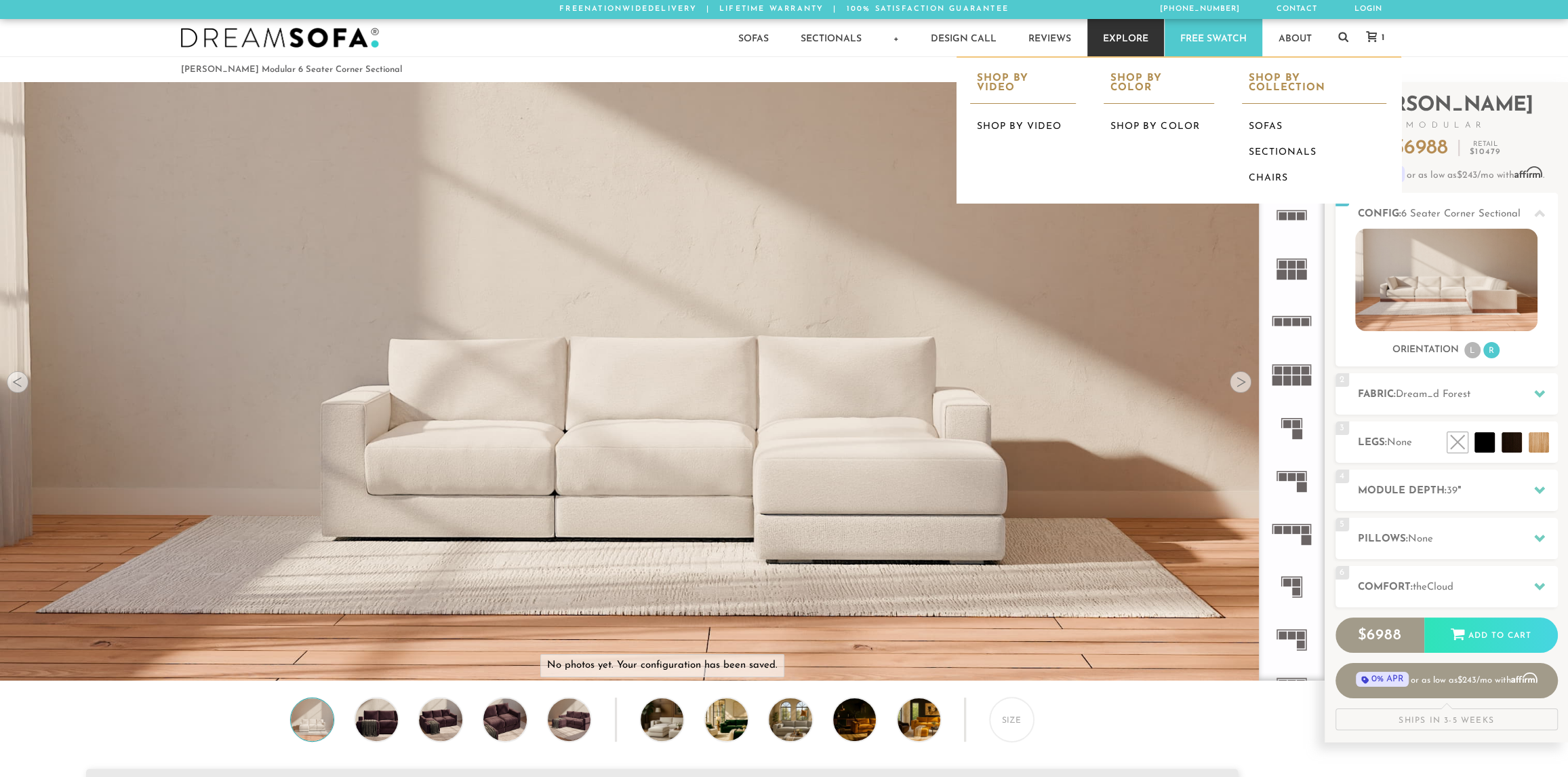
click at [1126, 38] on link "Explore" at bounding box center [1126, 38] width 77 height 38
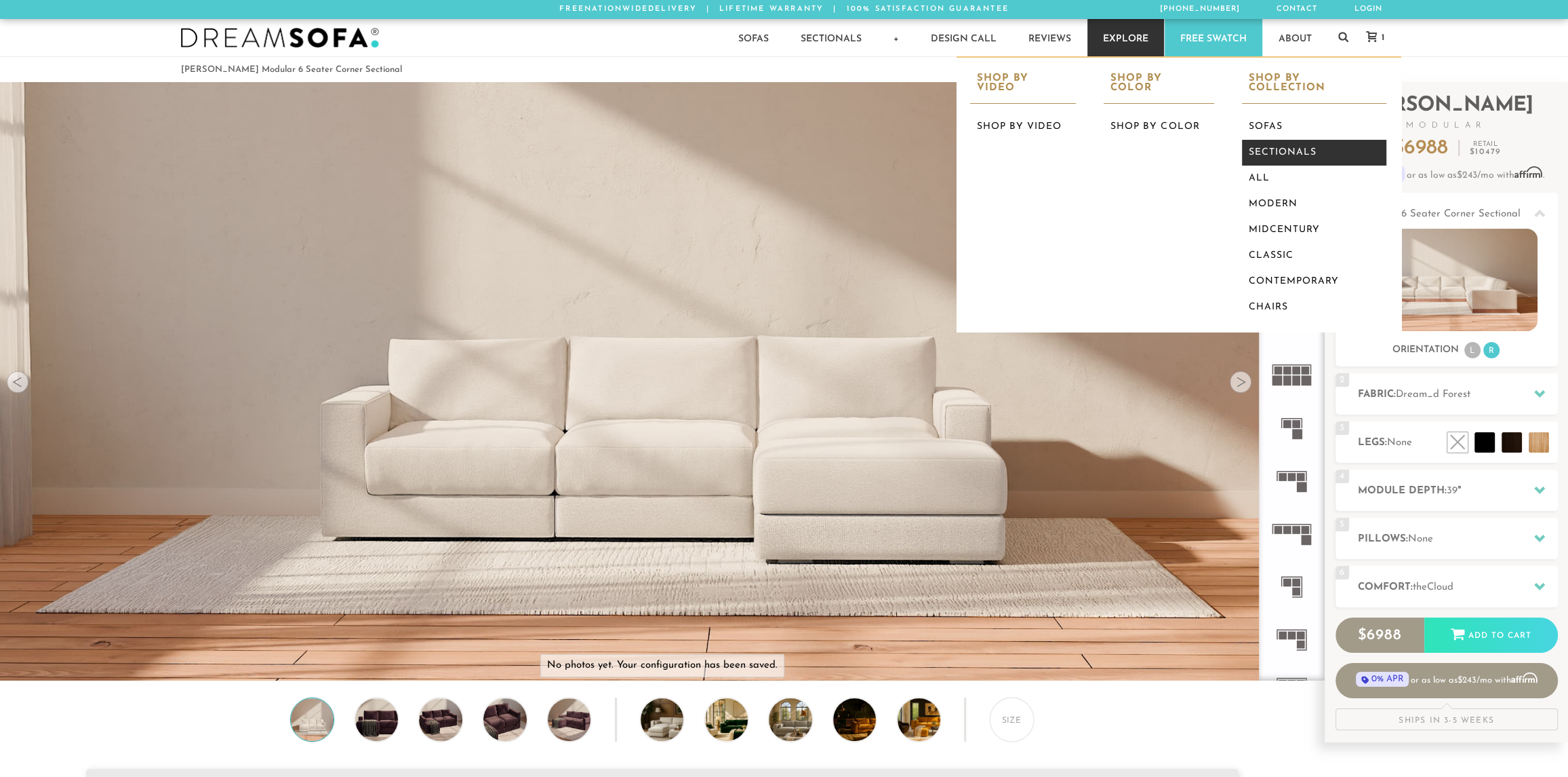
click at [1277, 140] on link "Sectionals" at bounding box center [1315, 152] width 145 height 26
